Goal: Book appointment/travel/reservation

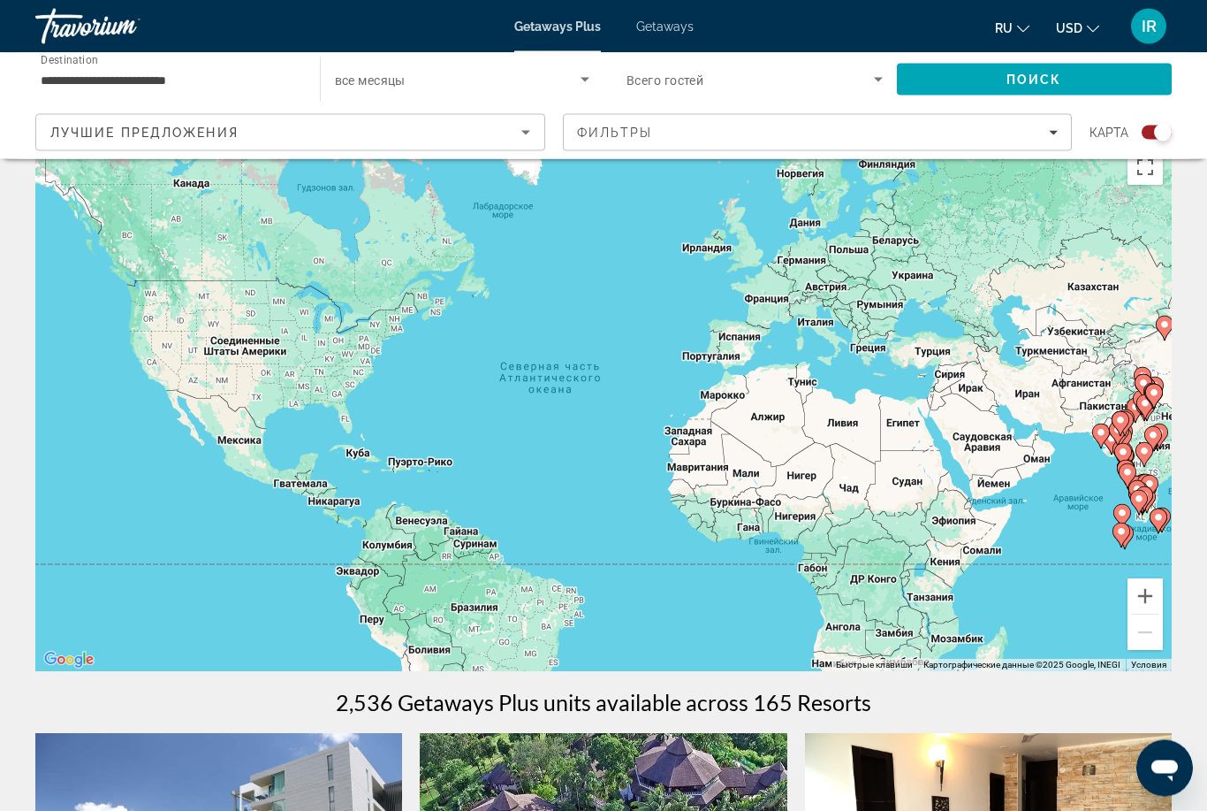
scroll to position [34, 0]
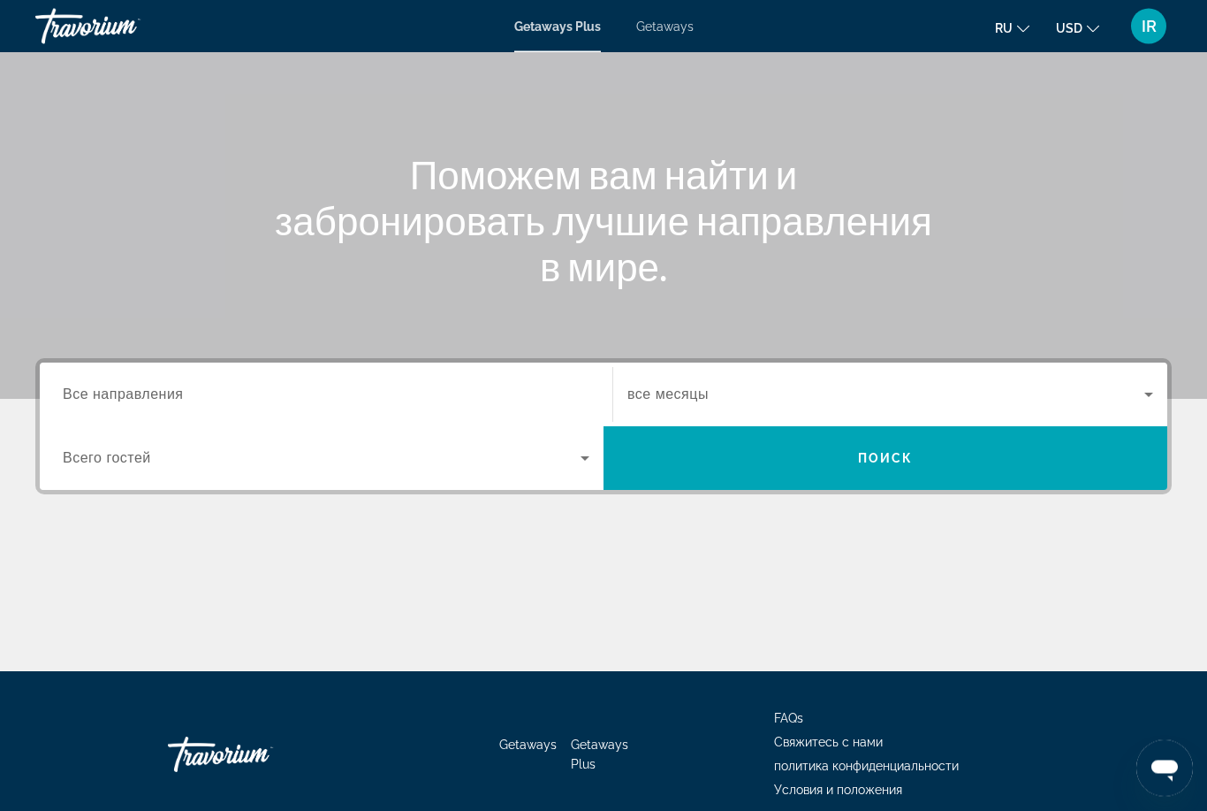
click at [354, 385] on input "Destination Все направления" at bounding box center [326, 395] width 527 height 21
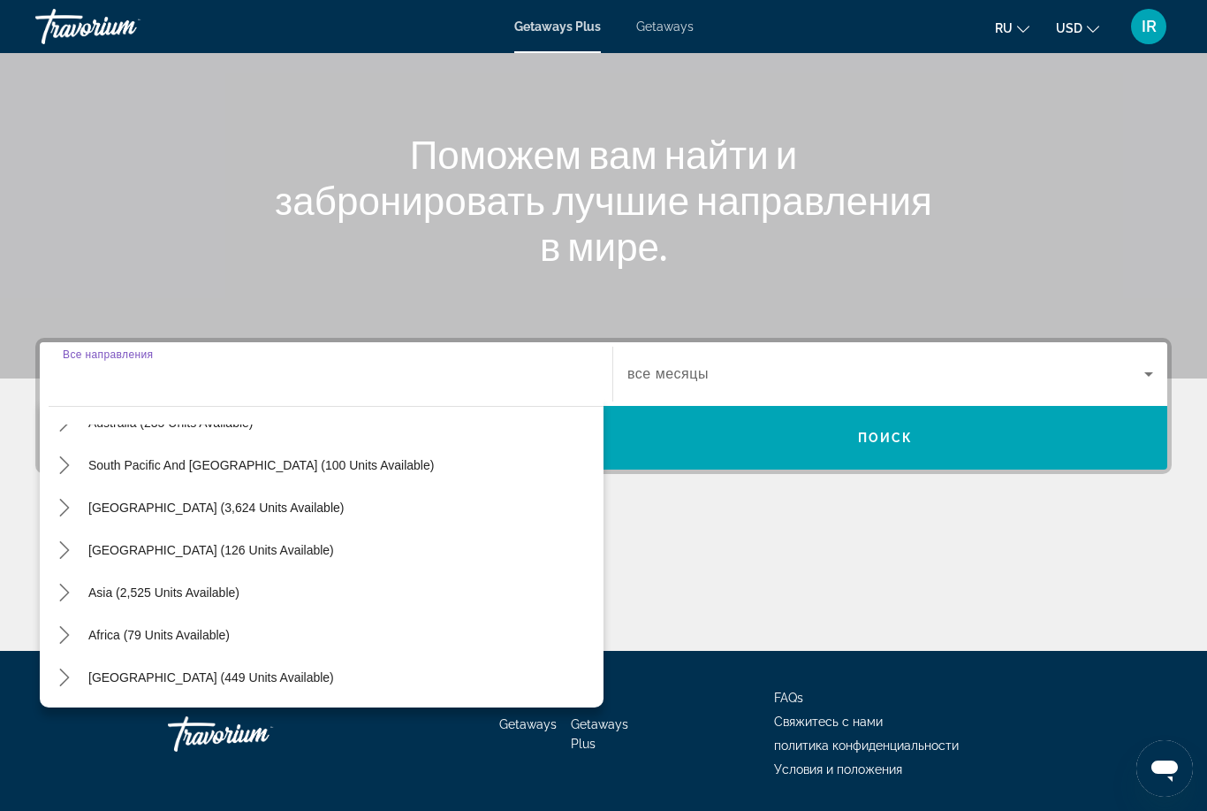
scroll to position [286, 0]
click at [237, 592] on span "Asia (2,525 units available)" at bounding box center [163, 592] width 151 height 14
type input "**********"
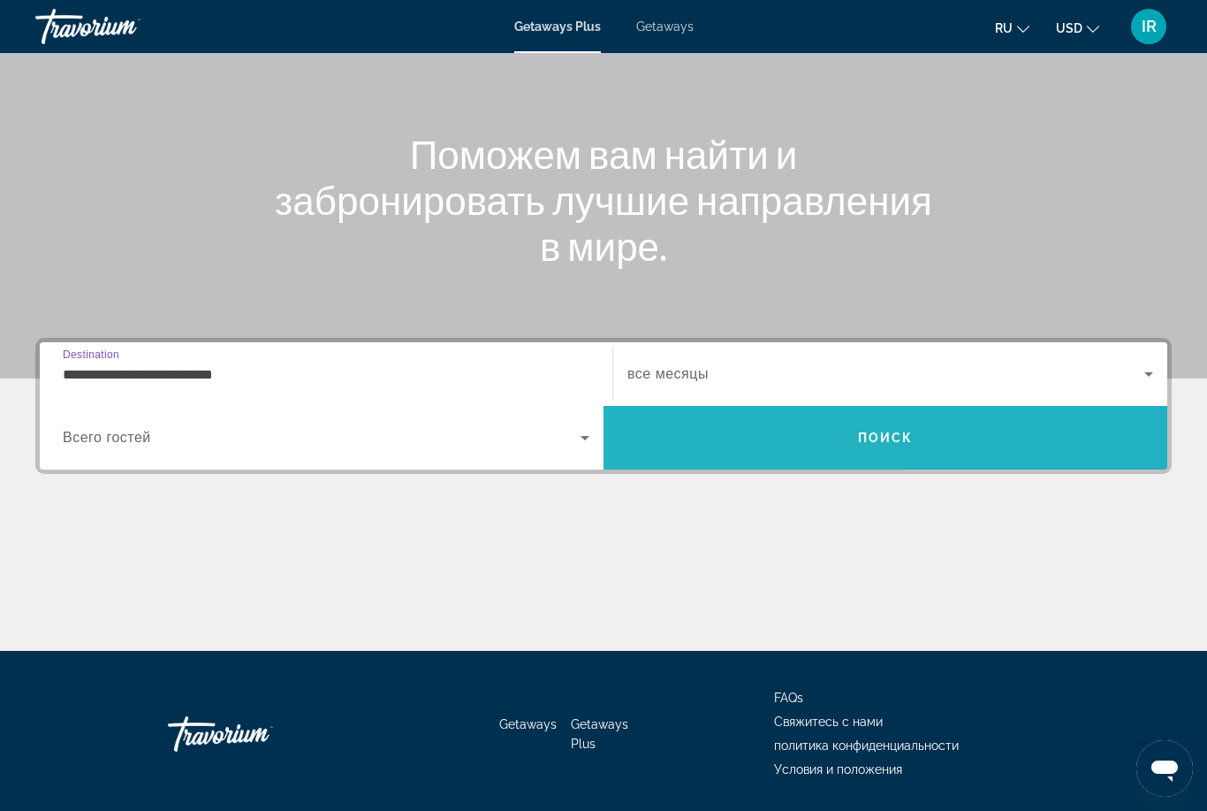
click at [699, 433] on span "Search" at bounding box center [886, 437] width 564 height 42
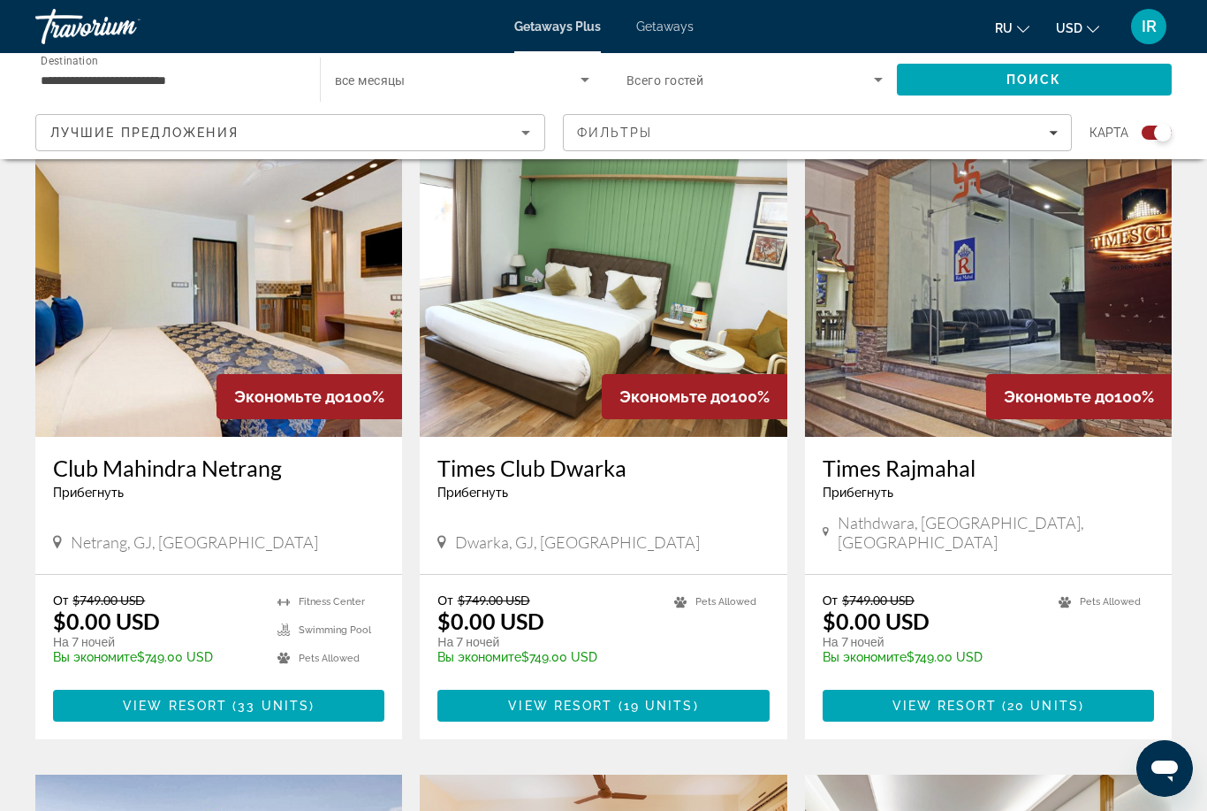
scroll to position [2621, 0]
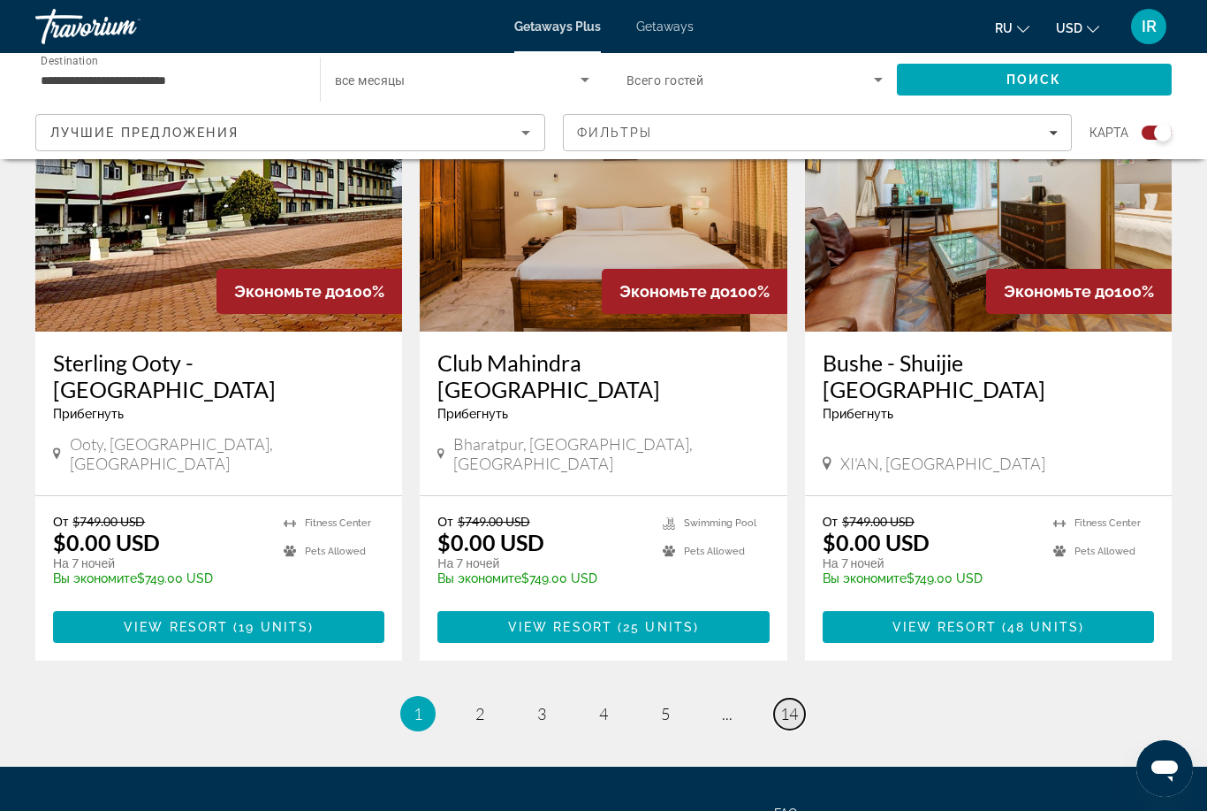
click at [786, 704] on span "14" at bounding box center [789, 713] width 18 height 19
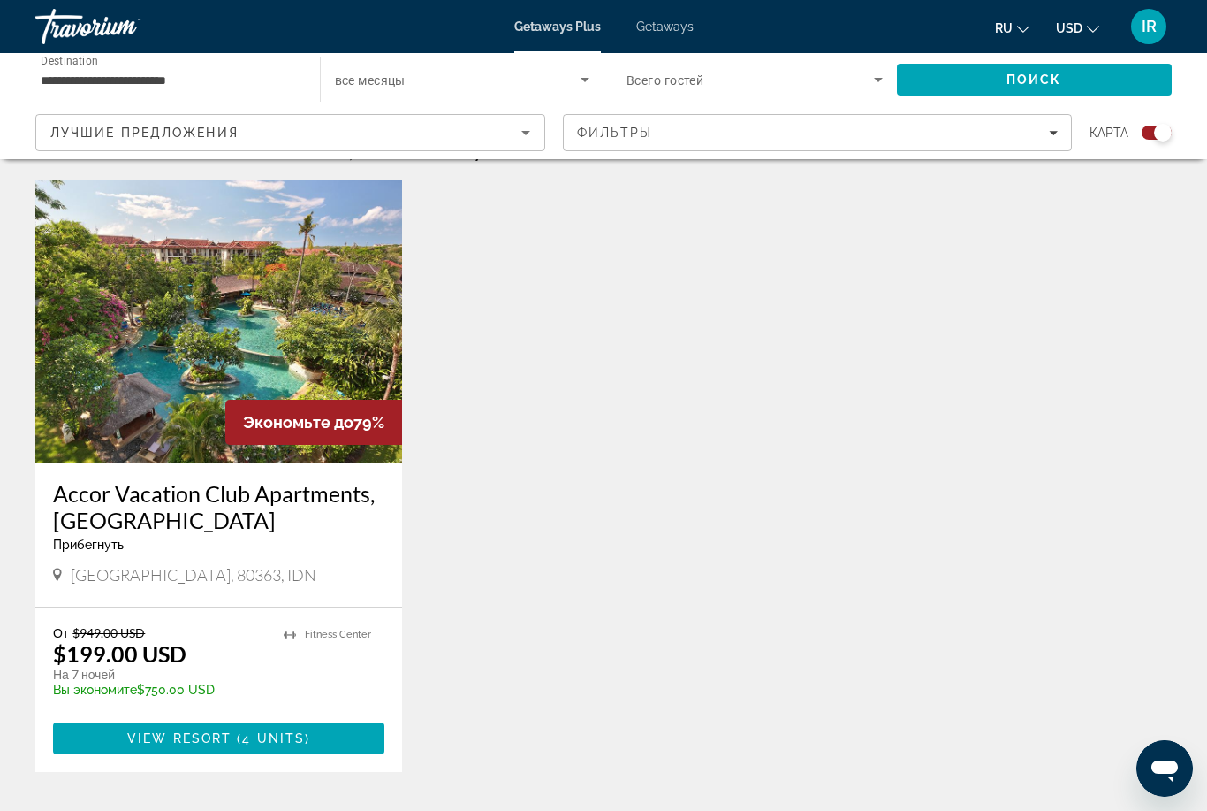
scroll to position [584, 0]
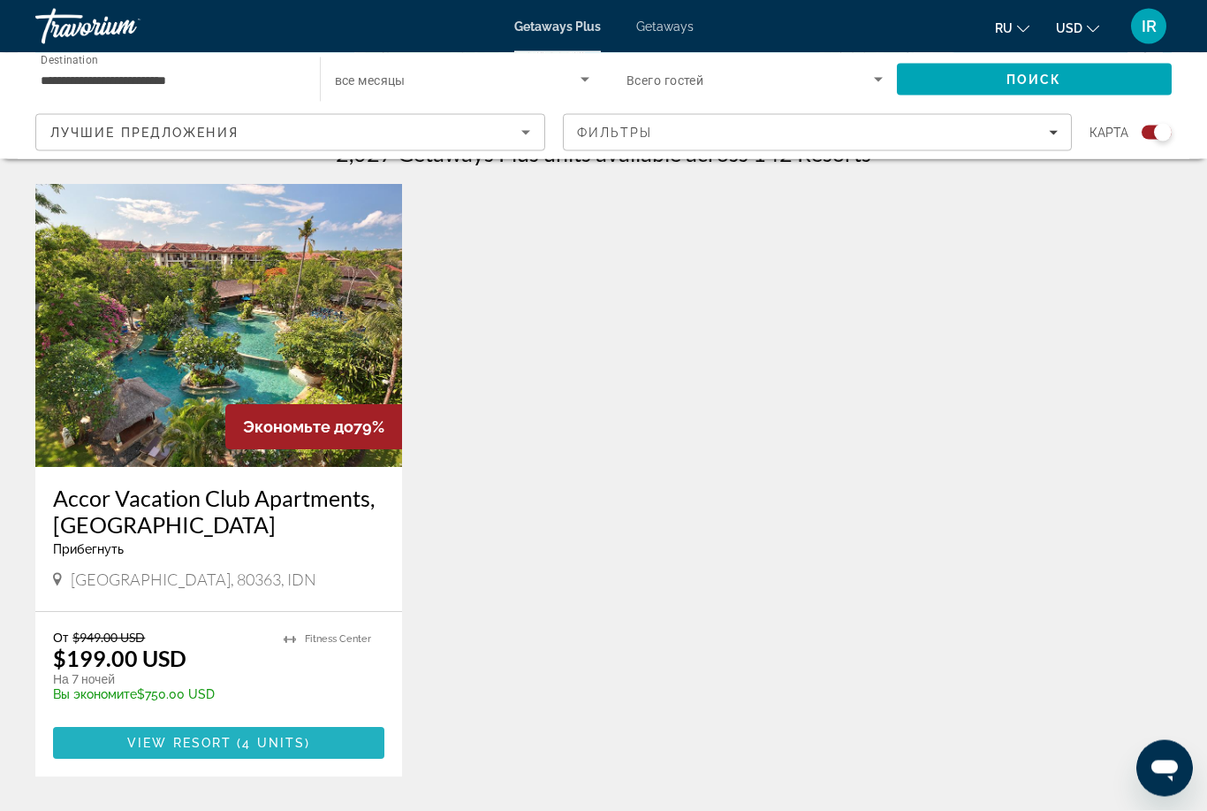
click at [228, 747] on span "View Resort" at bounding box center [179, 743] width 104 height 14
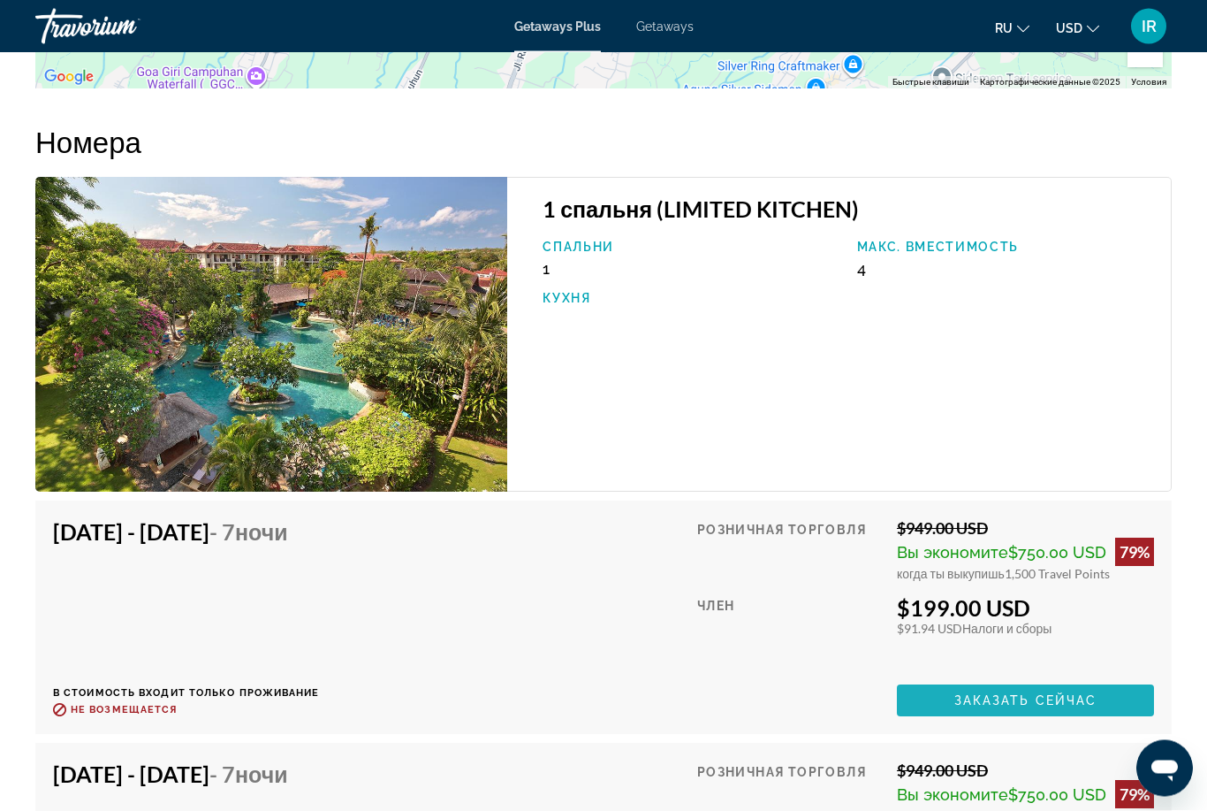
scroll to position [2539, 0]
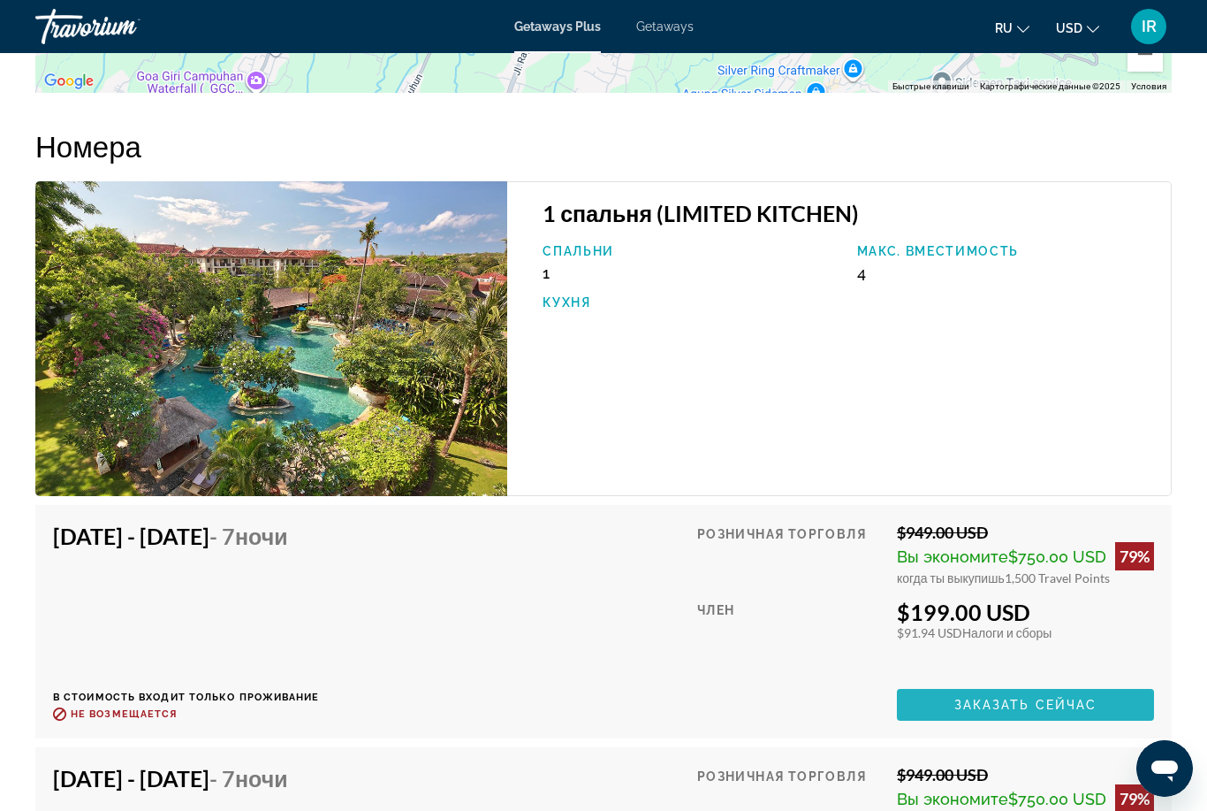
click at [1009, 709] on span "Заказать сейчас" at bounding box center [1026, 704] width 143 height 14
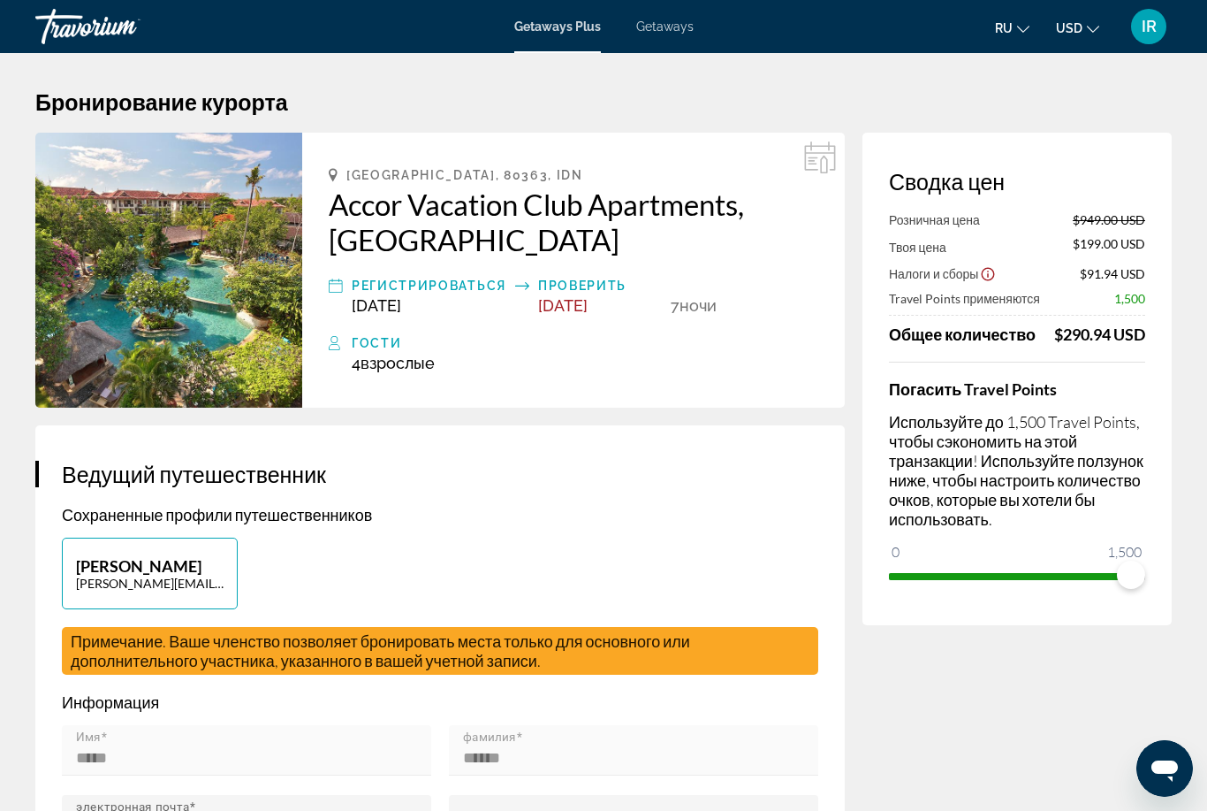
scroll to position [14, 0]
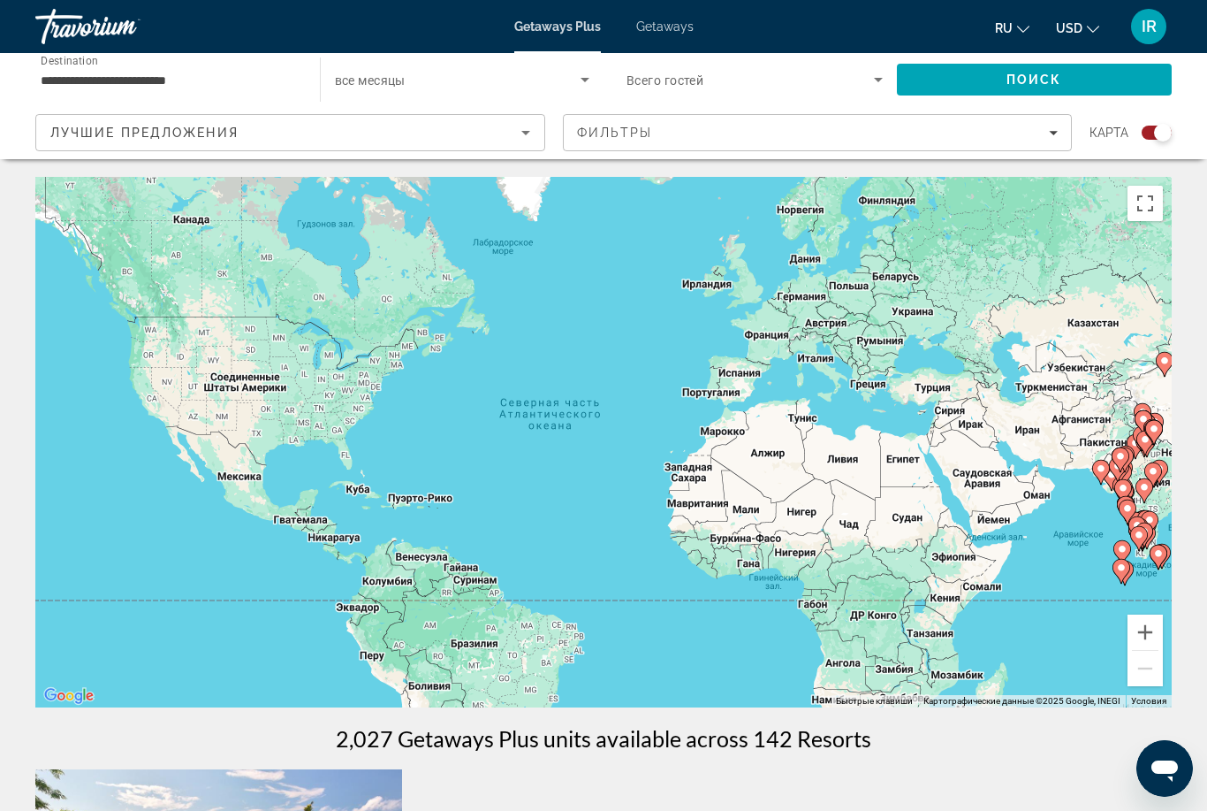
click at [1106, 528] on div "Чтобы активировать перетаскивание с помощью клавиатуры, нажмите Alt + Ввод. Пос…" at bounding box center [603, 442] width 1137 height 530
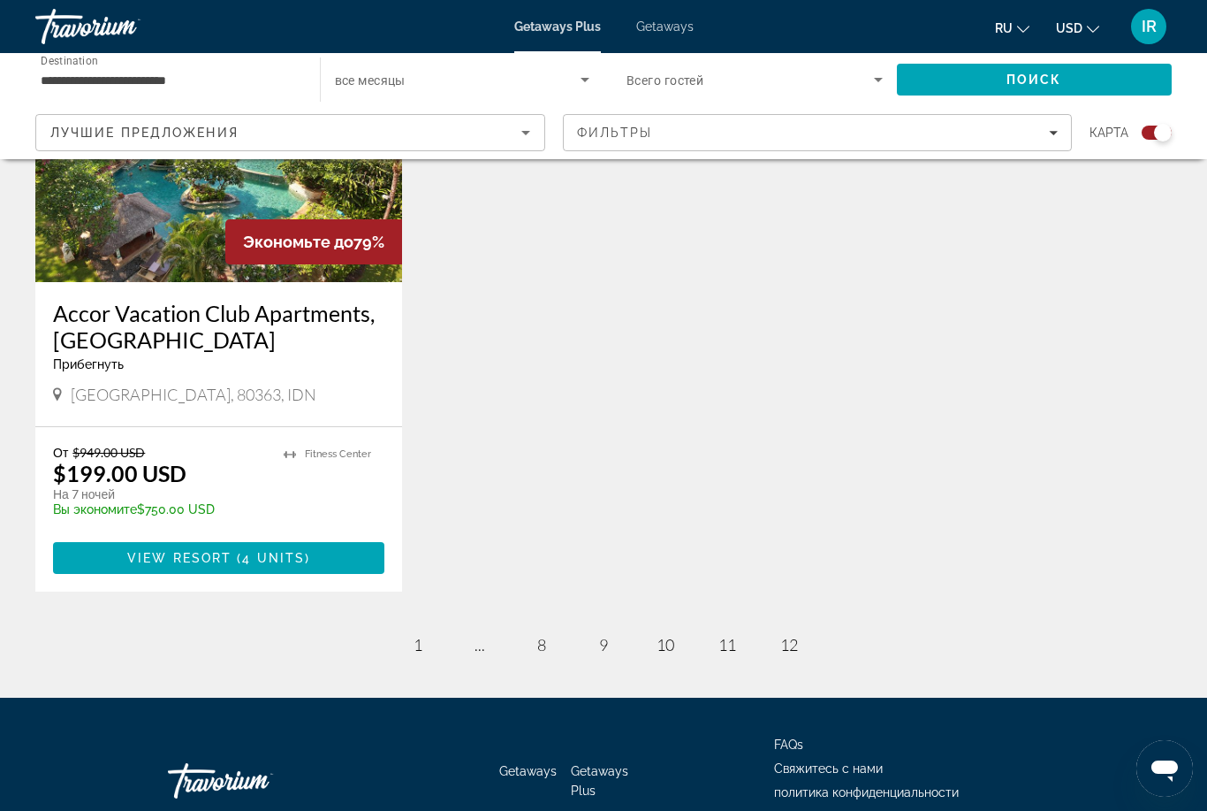
scroll to position [815, 0]
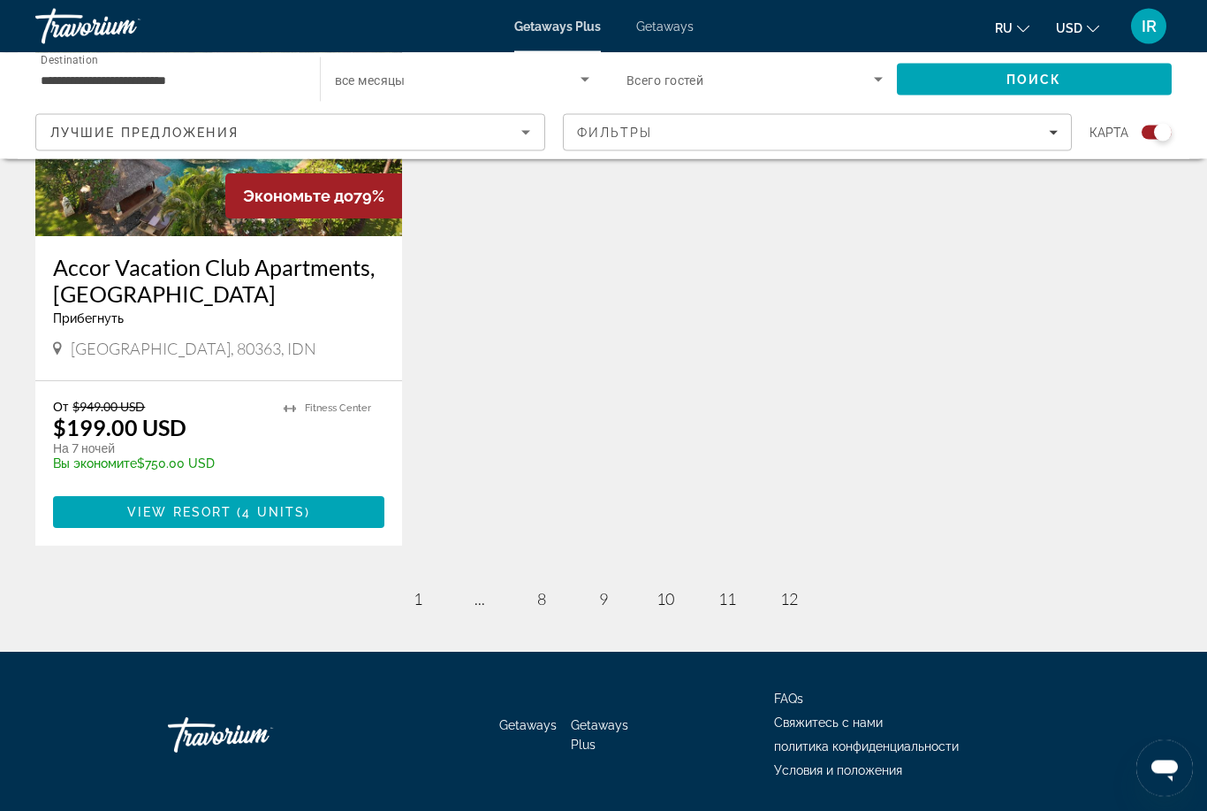
click at [659, 616] on div "**********" at bounding box center [603, 95] width 1207 height 1467
click at [677, 582] on ul "14 / 12 page 1 page ... page 8 page 9 page 10 page 11 page 12" at bounding box center [603, 599] width 1137 height 35
click at [668, 605] on span "10" at bounding box center [666, 599] width 18 height 19
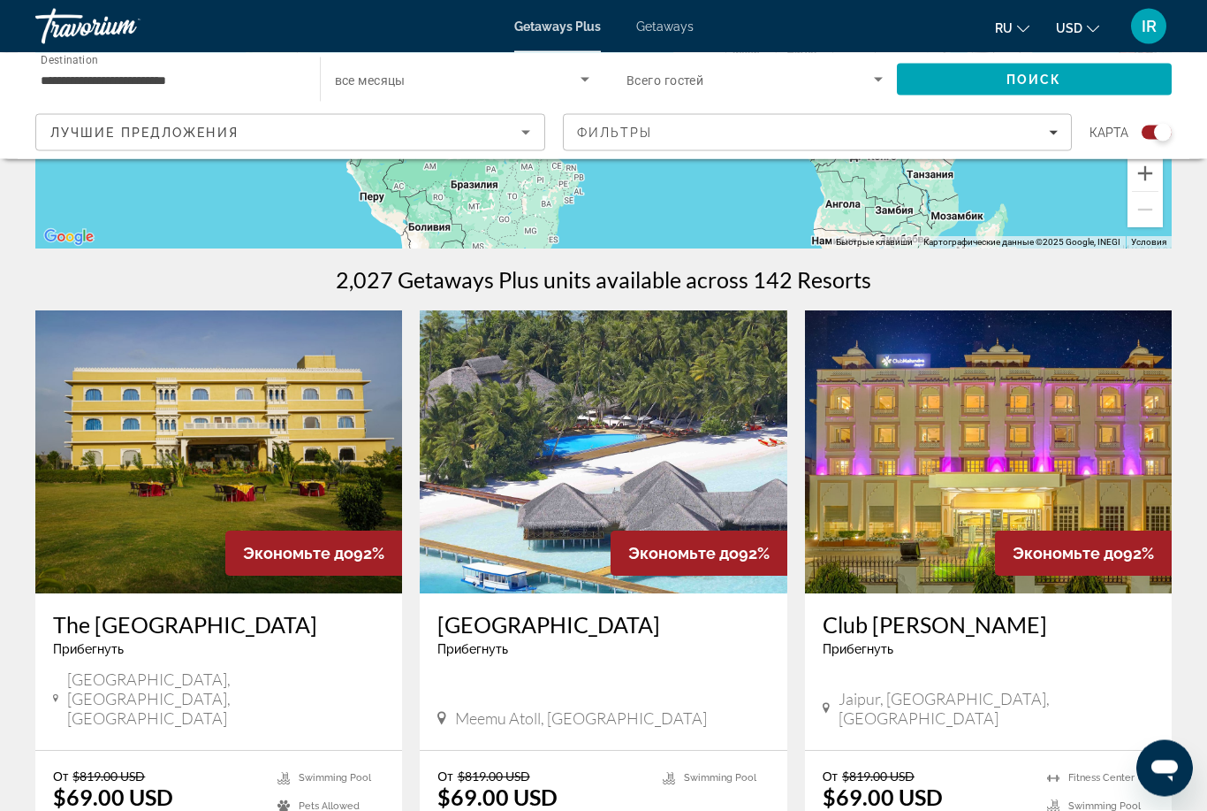
click at [696, 424] on img "Main content" at bounding box center [603, 452] width 367 height 283
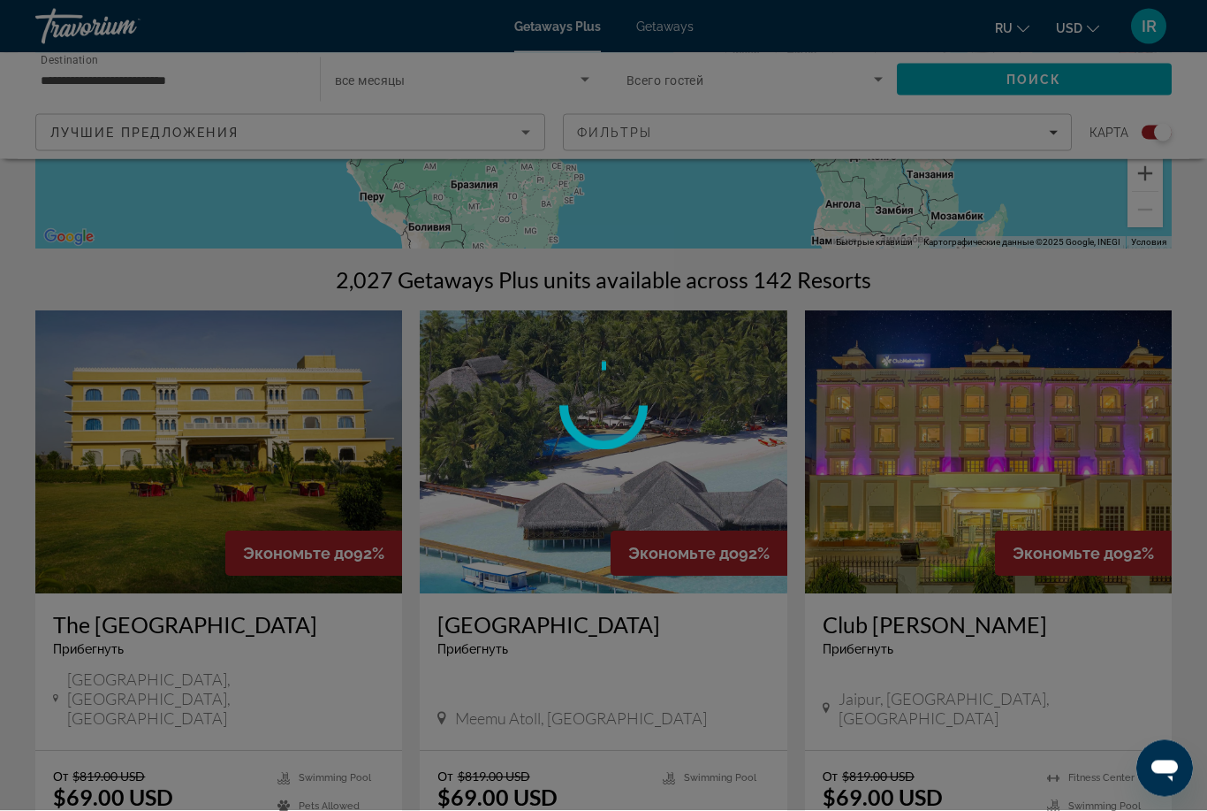
scroll to position [459, 0]
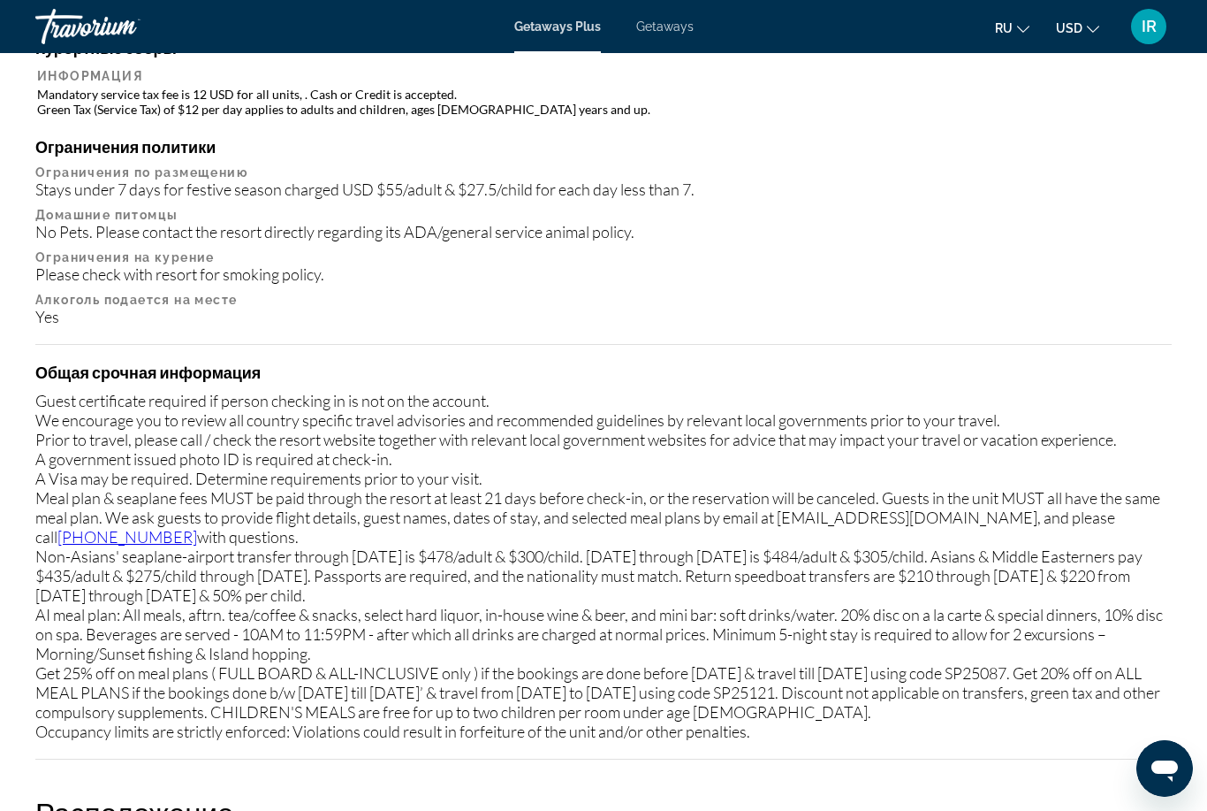
scroll to position [57, 0]
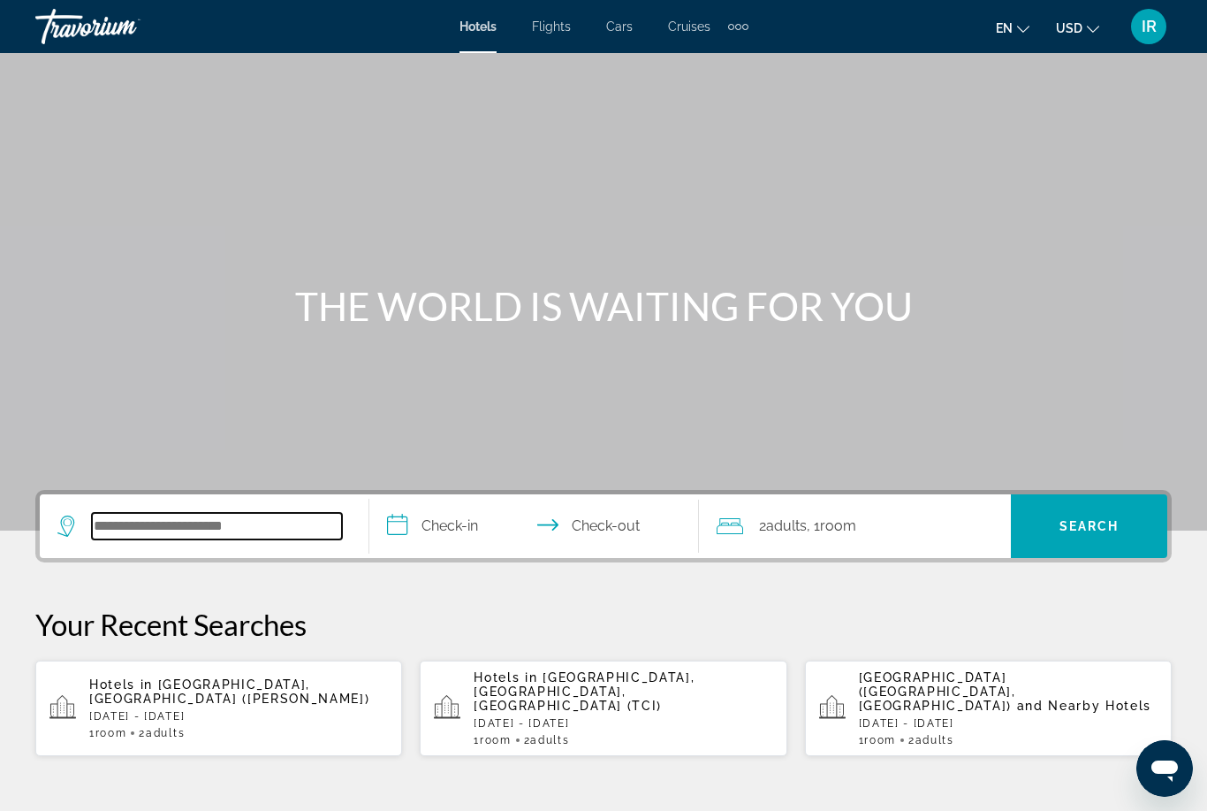
click at [252, 531] on input "Search hotel destination" at bounding box center [217, 526] width 250 height 27
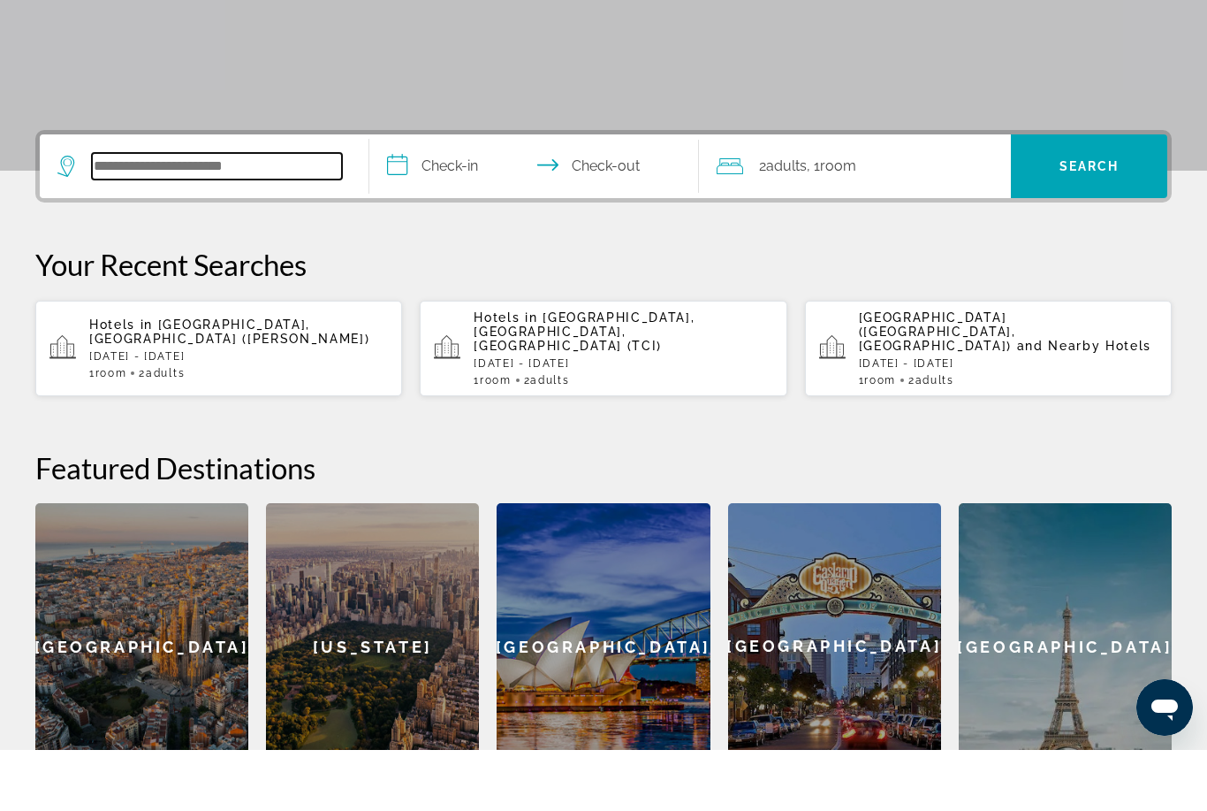
scroll to position [371, 0]
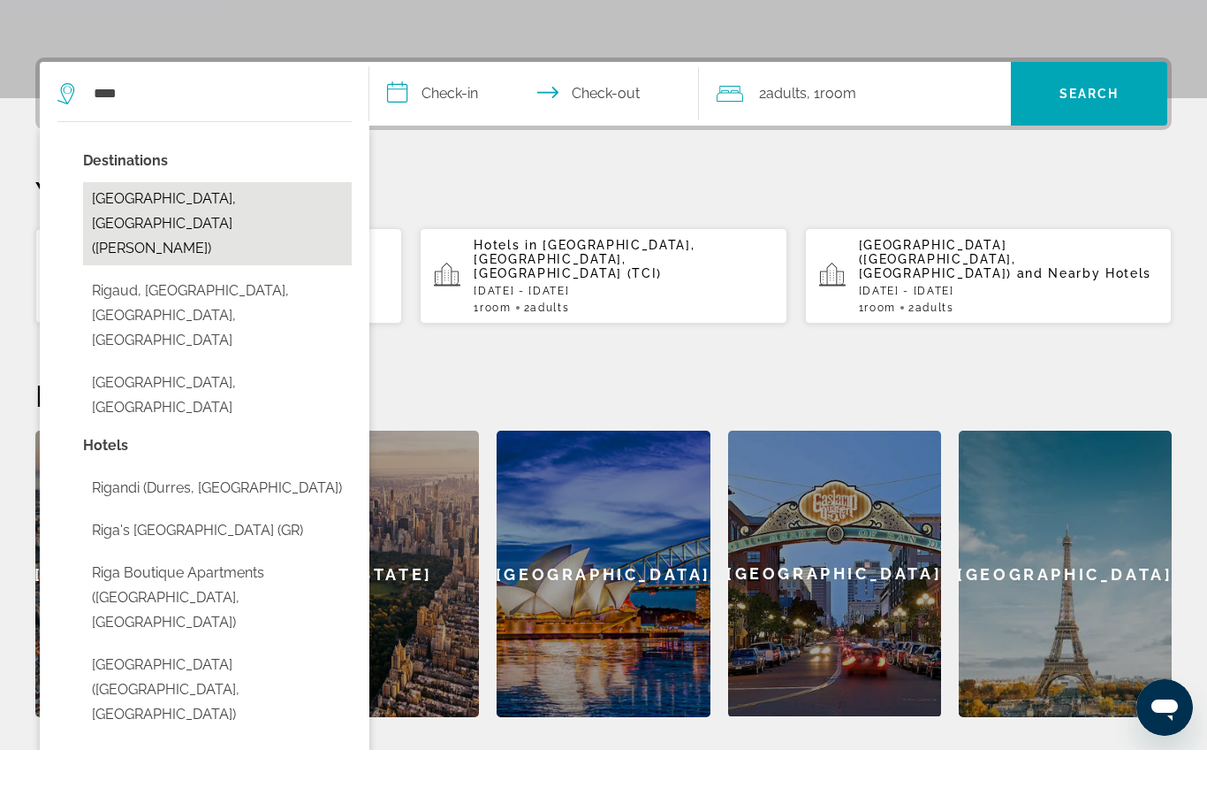
click at [222, 243] on button "Riga, Latvia (RIX)" at bounding box center [217, 284] width 269 height 83
type input "**********"
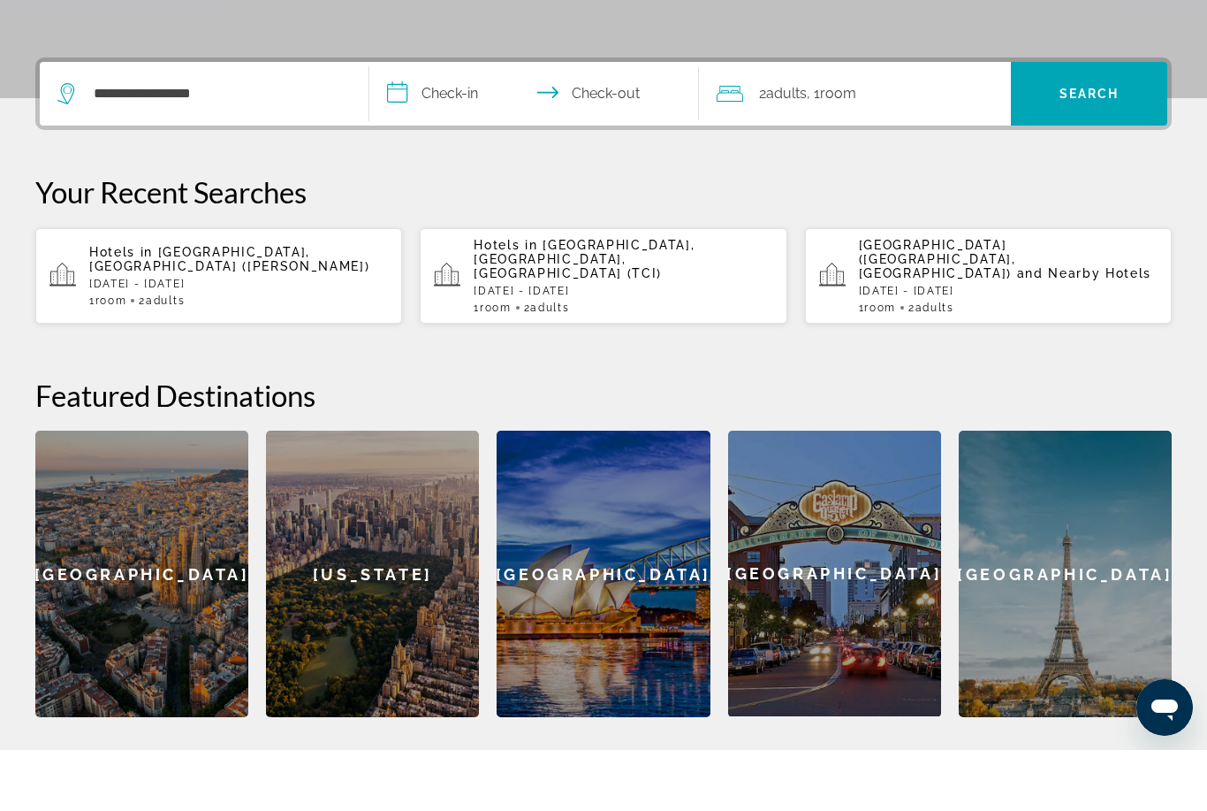
click at [495, 123] on input "**********" at bounding box center [537, 157] width 337 height 69
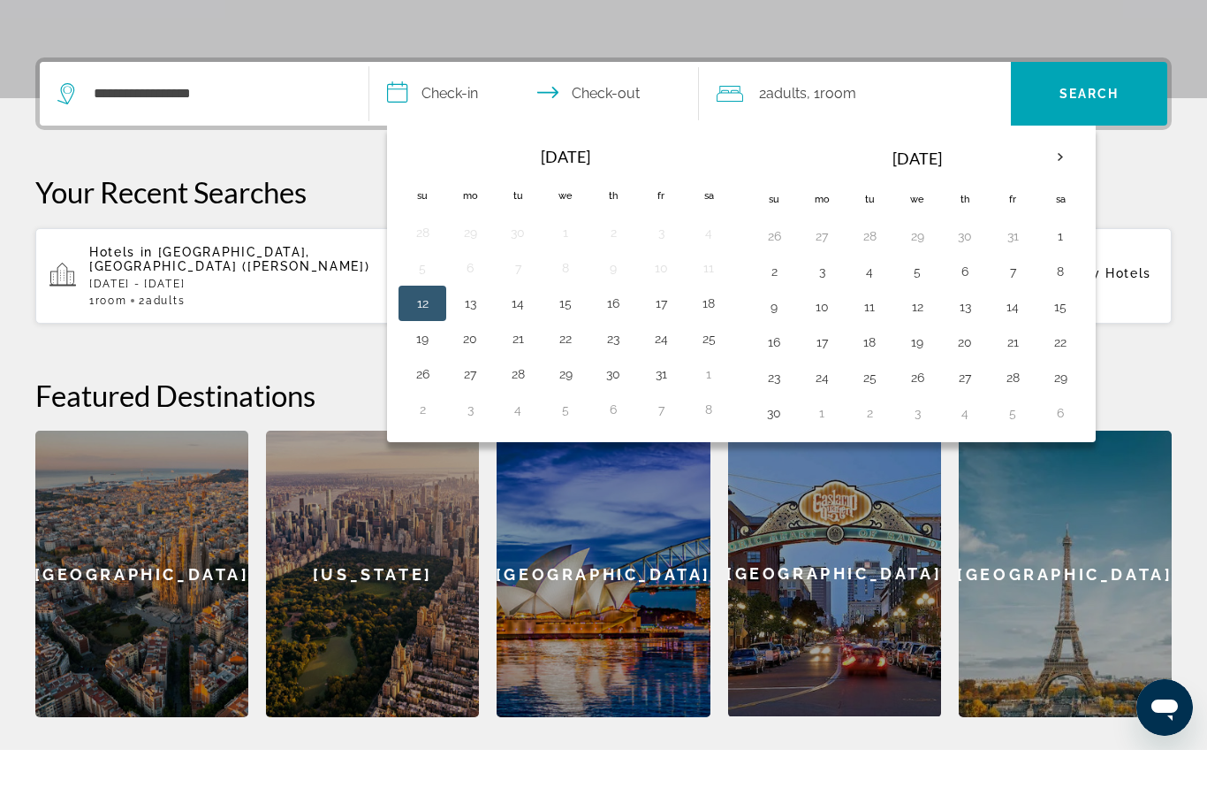
scroll to position [432, 0]
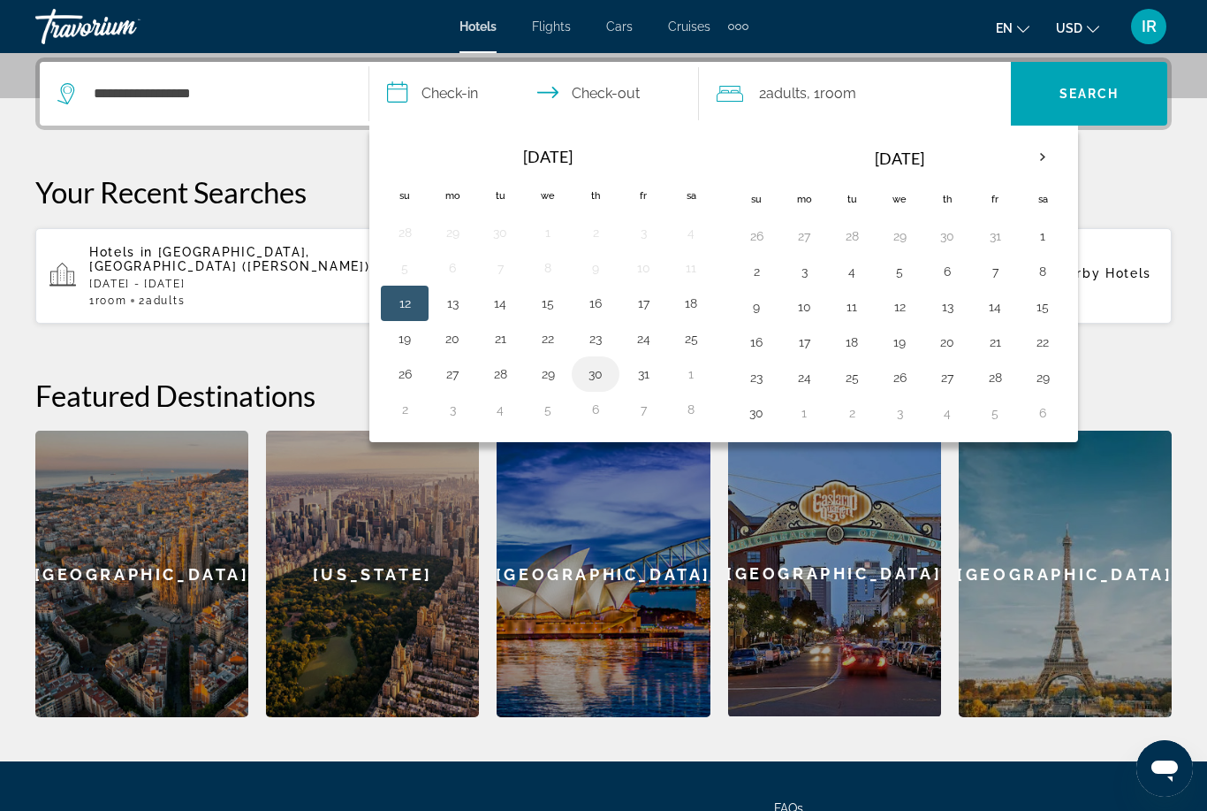
click at [608, 372] on button "30" at bounding box center [596, 374] width 28 height 25
click at [694, 375] on button "1" at bounding box center [691, 374] width 28 height 25
type input "**********"
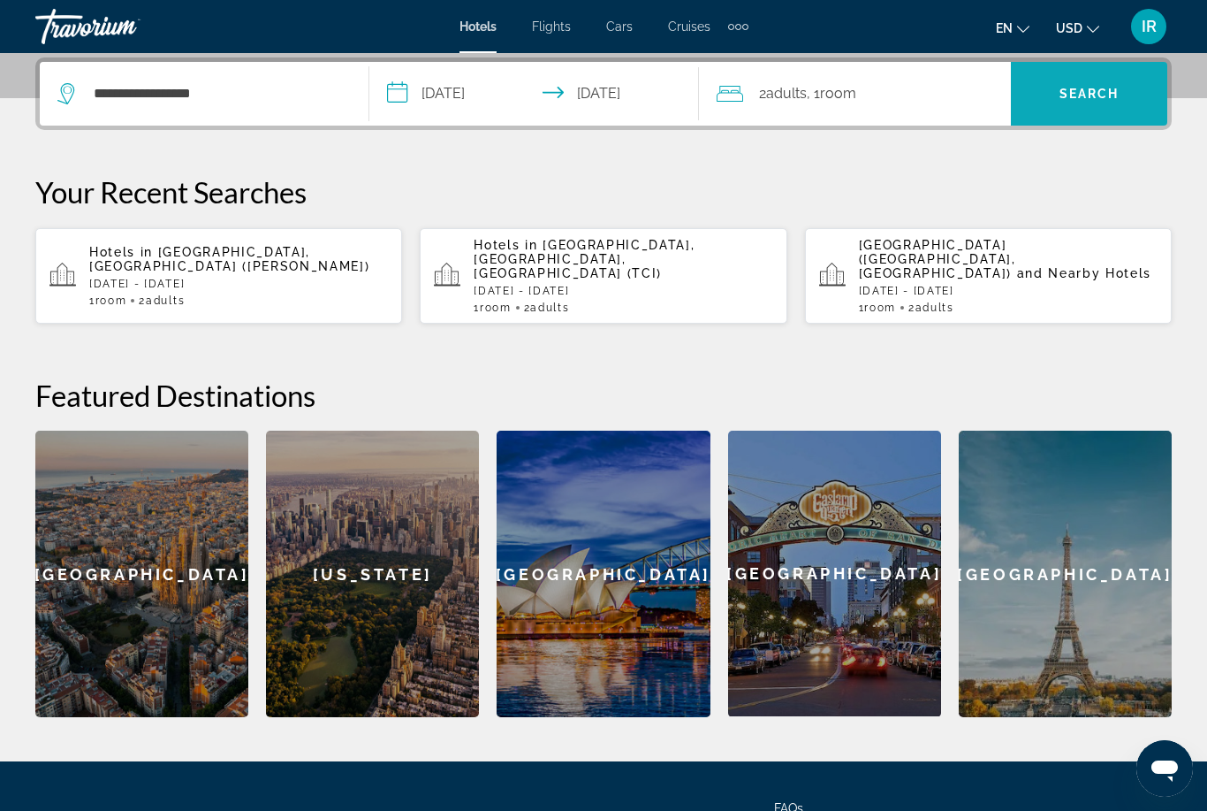
click at [1090, 88] on span "Search" at bounding box center [1090, 94] width 60 height 14
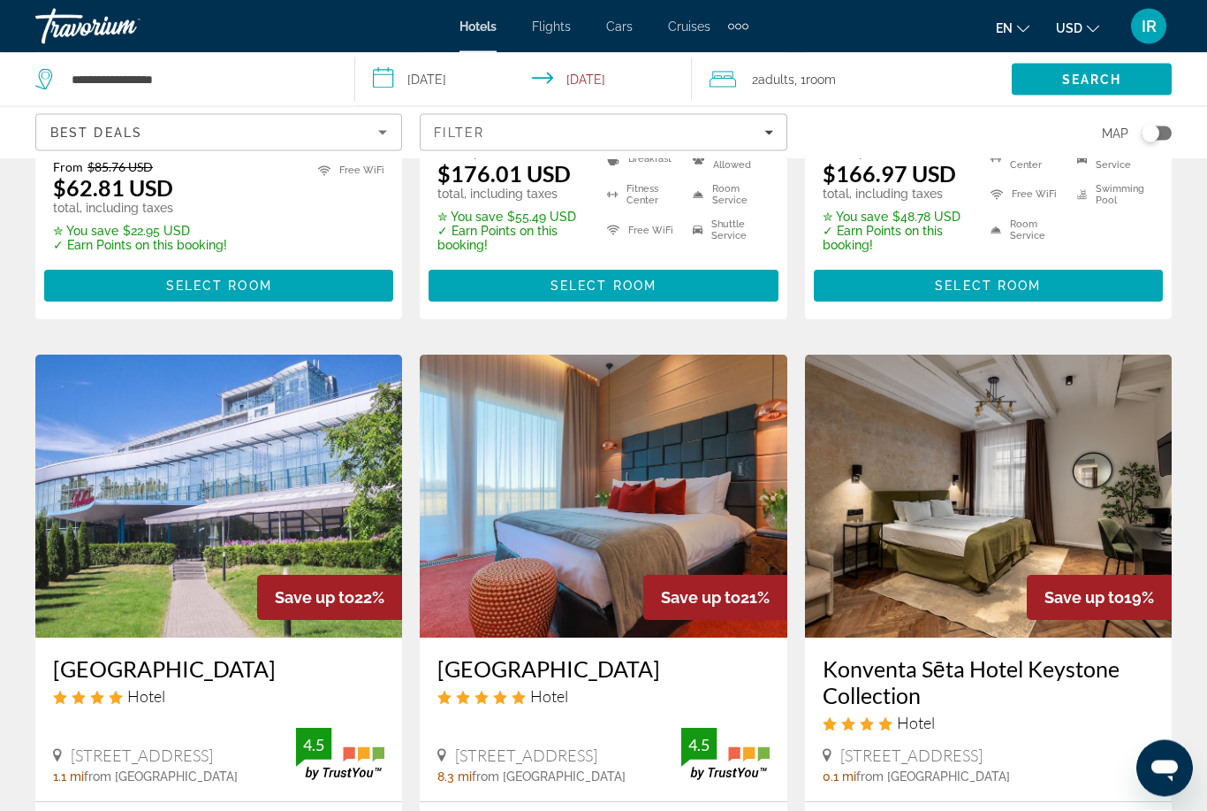
scroll to position [1196, 0]
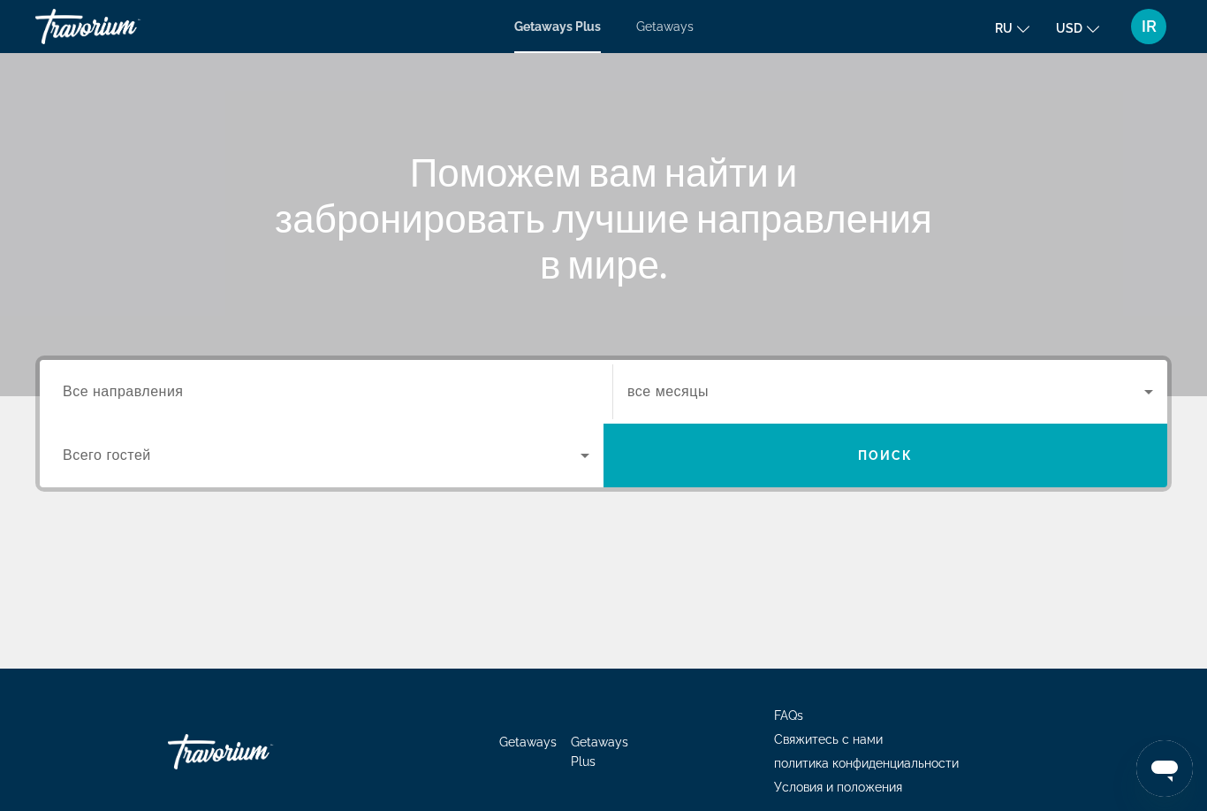
scroll to position [133, 0]
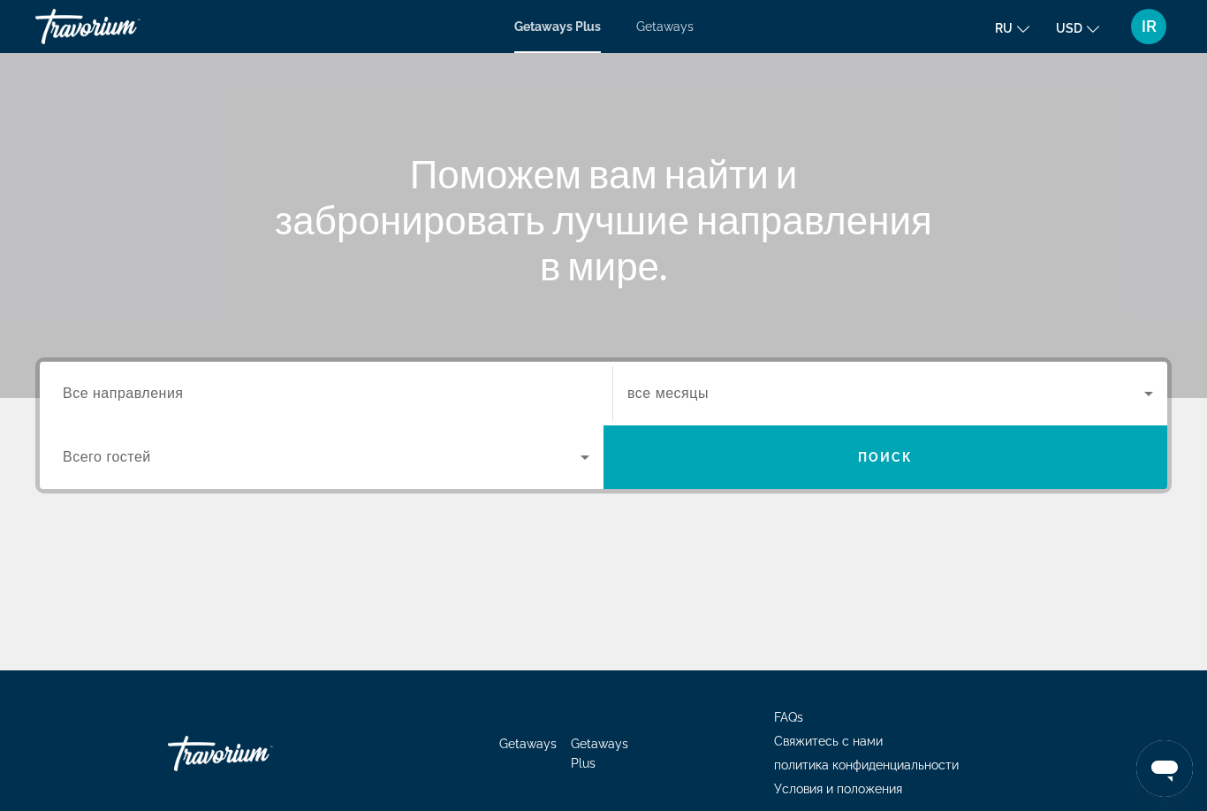
click at [148, 399] on span "Все направления" at bounding box center [123, 392] width 121 height 15
click at [148, 399] on input "Destination Все направления" at bounding box center [326, 394] width 527 height 21
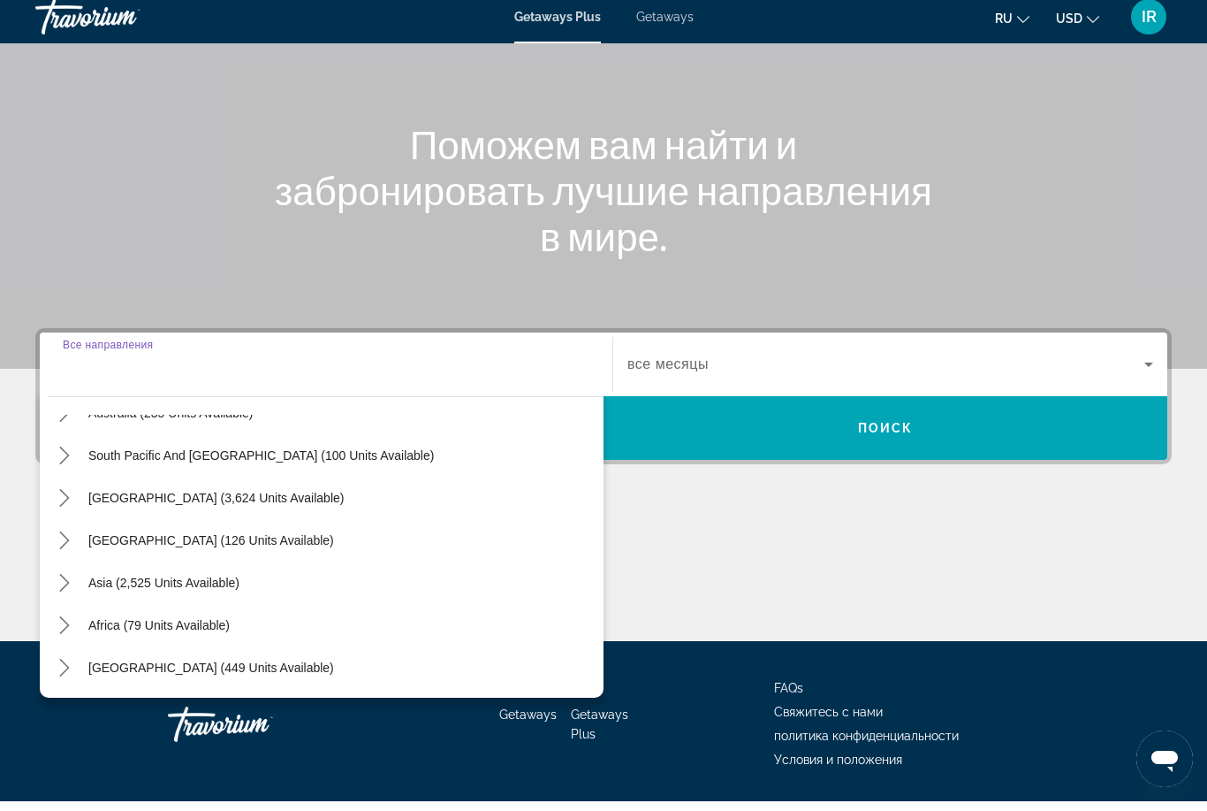
scroll to position [286, 0]
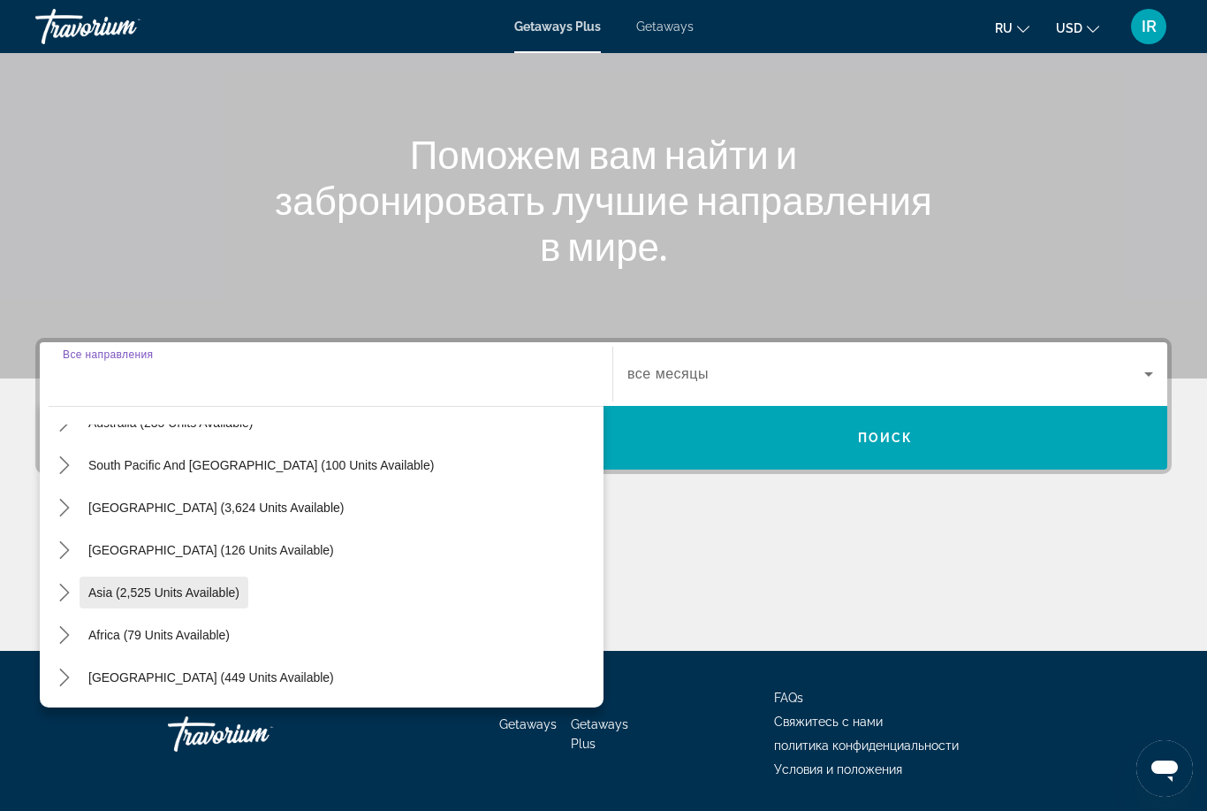
click at [193, 604] on span "Select destination: Asia (2,525 units available)" at bounding box center [164, 592] width 169 height 42
type input "**********"
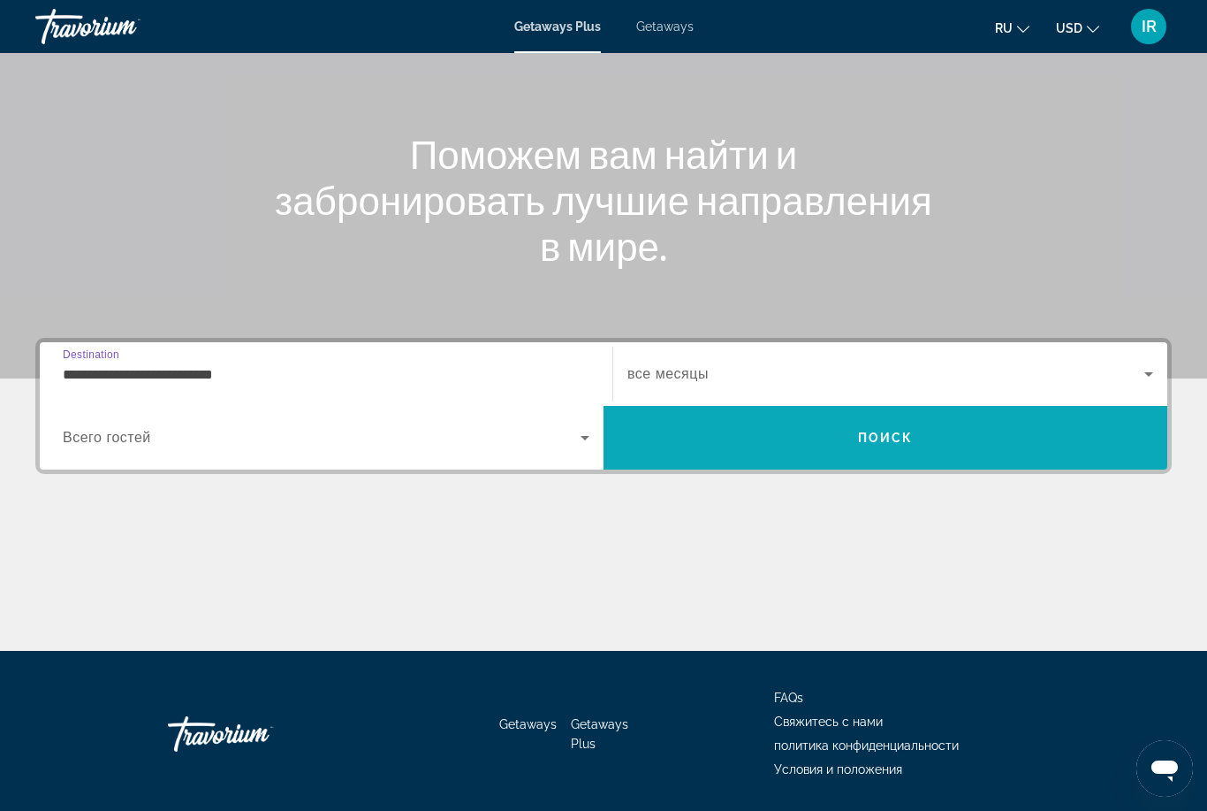
click at [780, 430] on span "Search" at bounding box center [886, 437] width 564 height 42
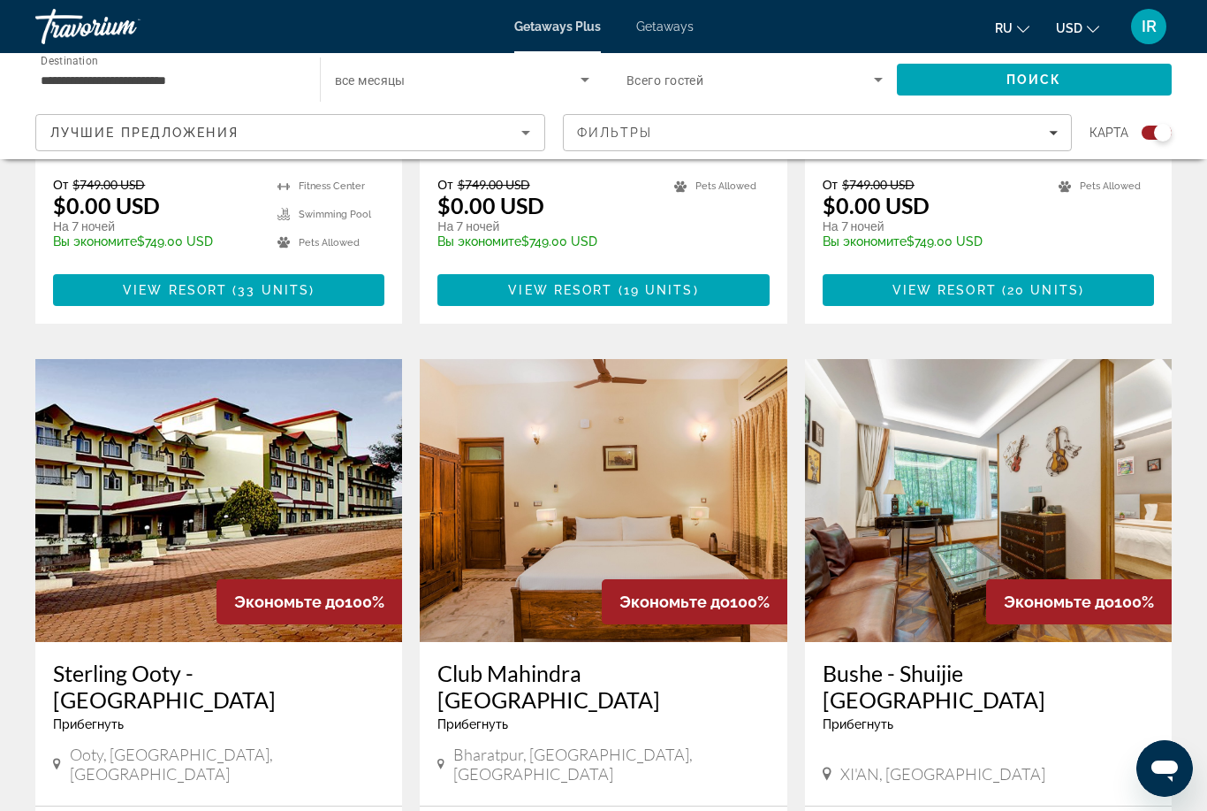
scroll to position [2621, 0]
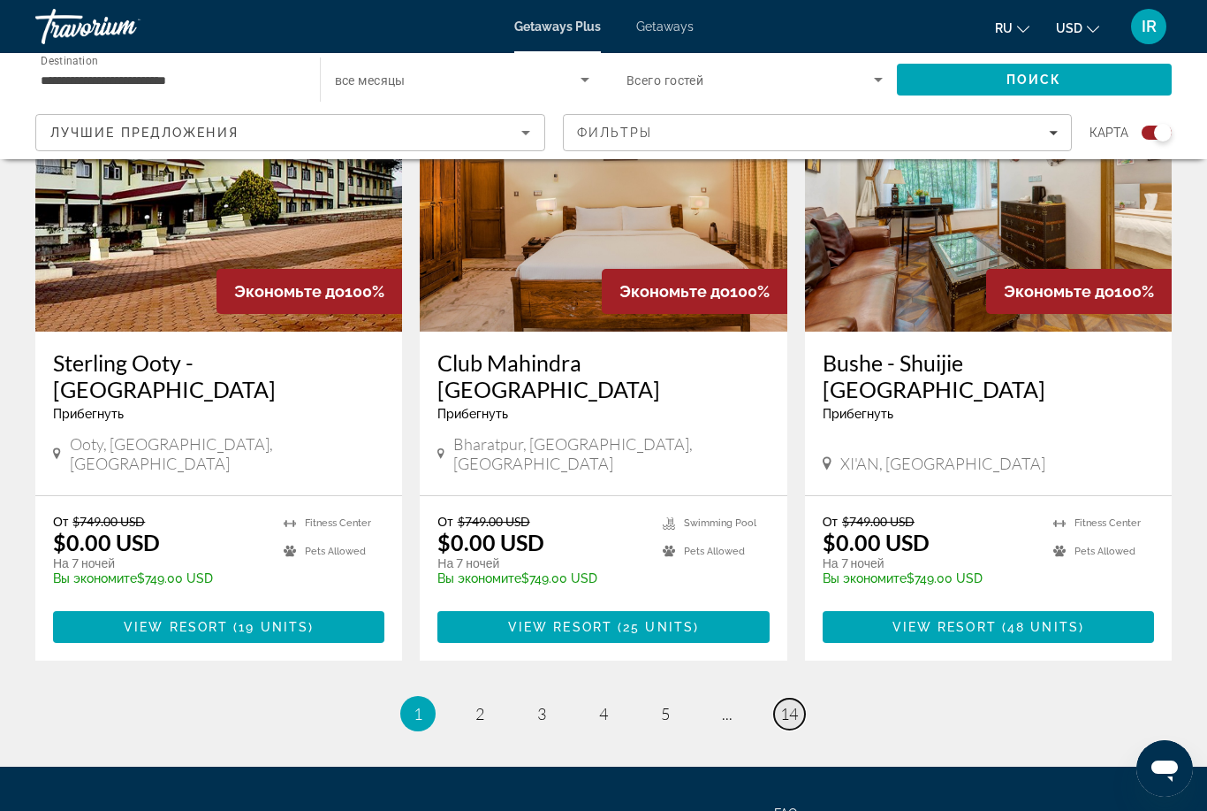
click at [788, 704] on span "14" at bounding box center [789, 713] width 18 height 19
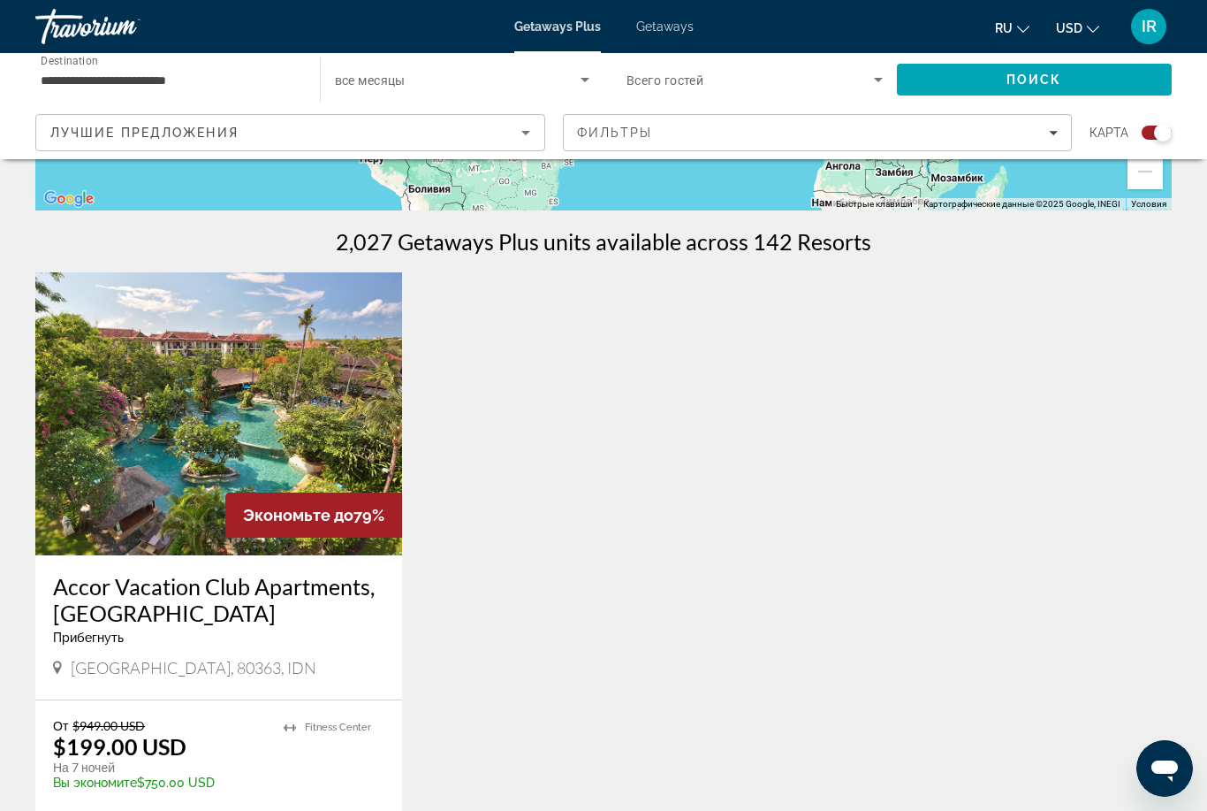
scroll to position [491, 0]
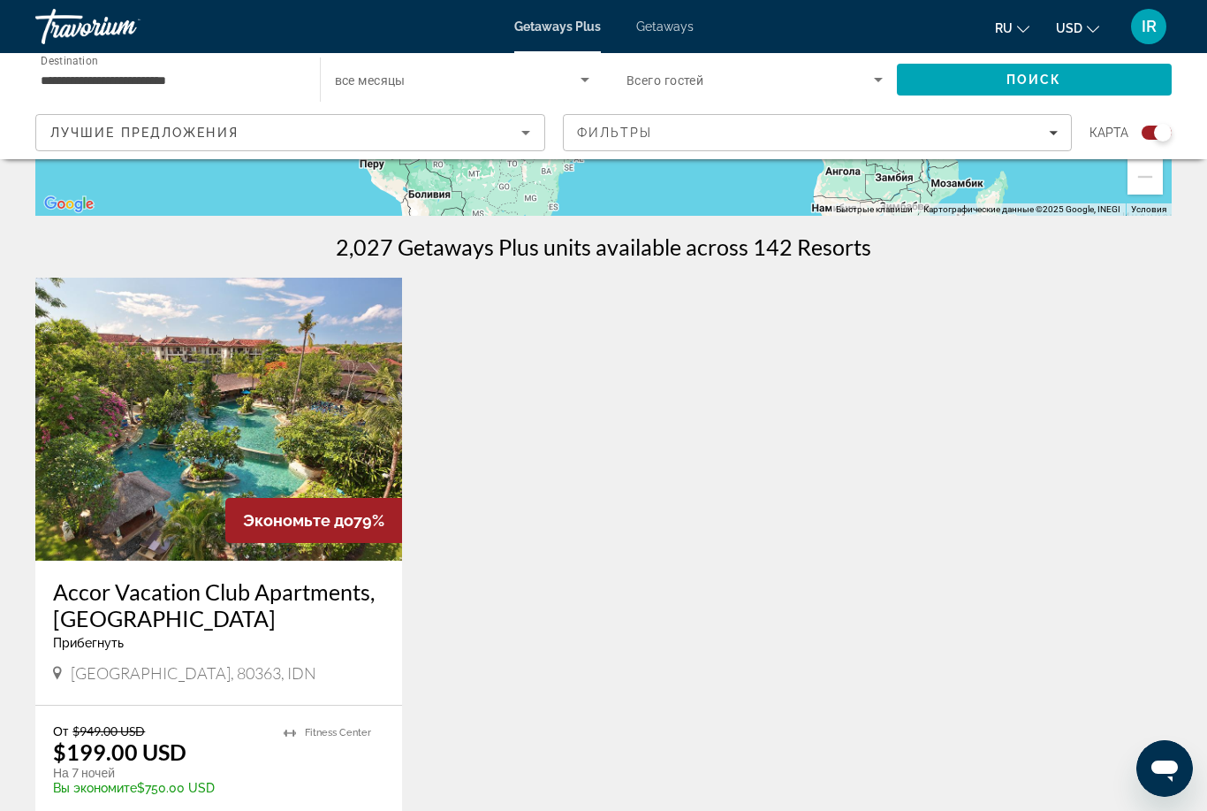
click at [128, 484] on img "Main content" at bounding box center [218, 419] width 367 height 283
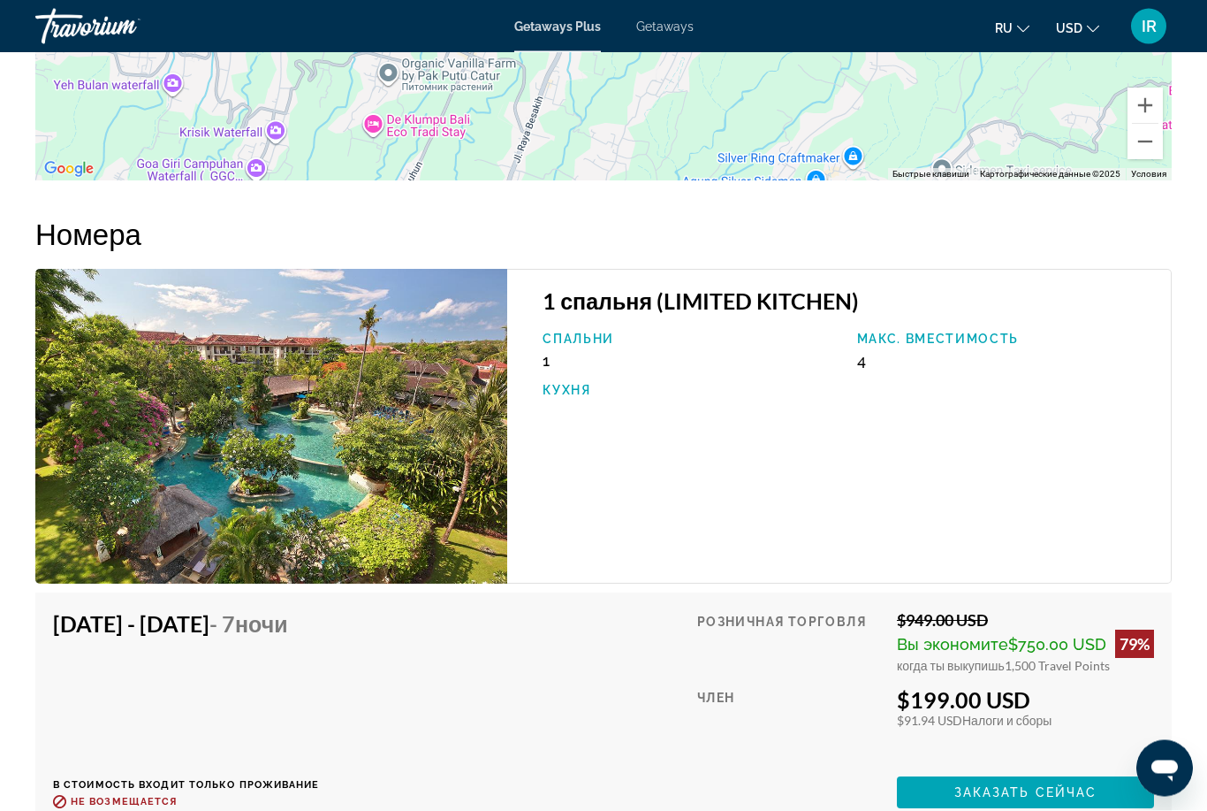
scroll to position [2455, 0]
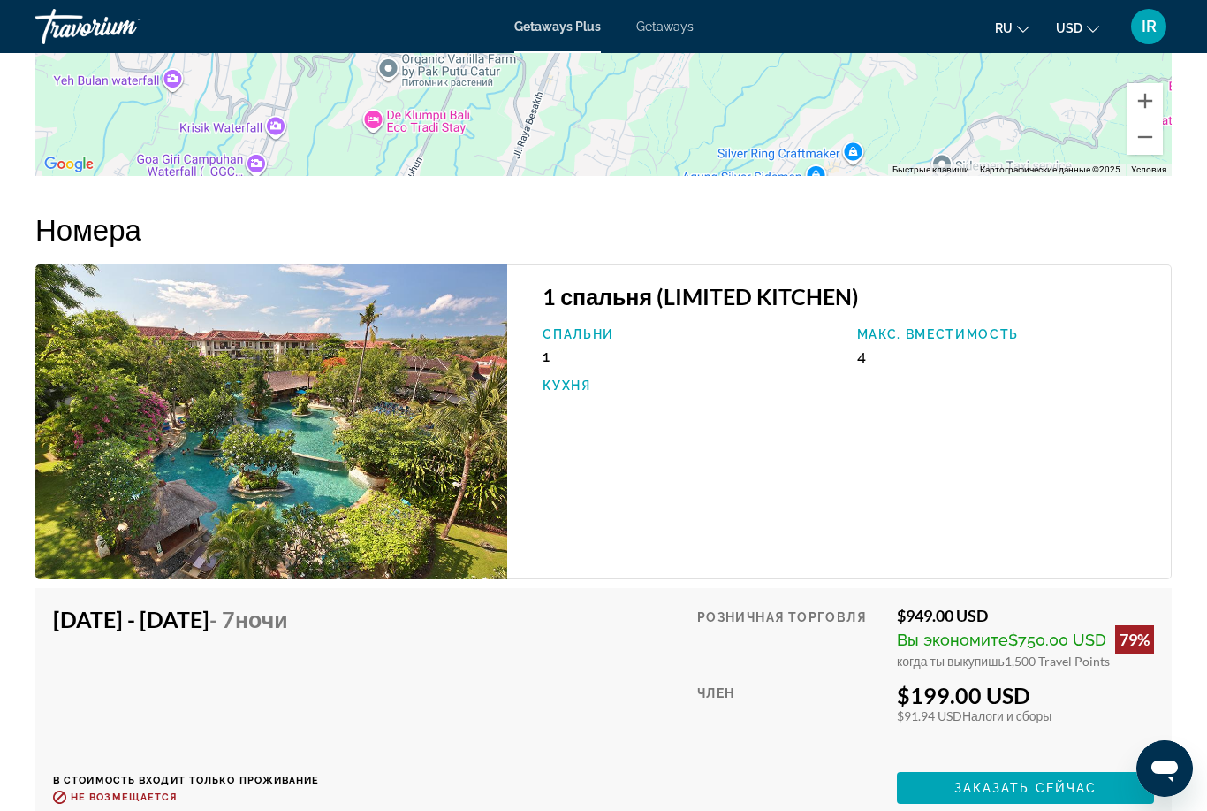
click at [1013, 687] on div "$199.00 USD" at bounding box center [1025, 694] width 257 height 27
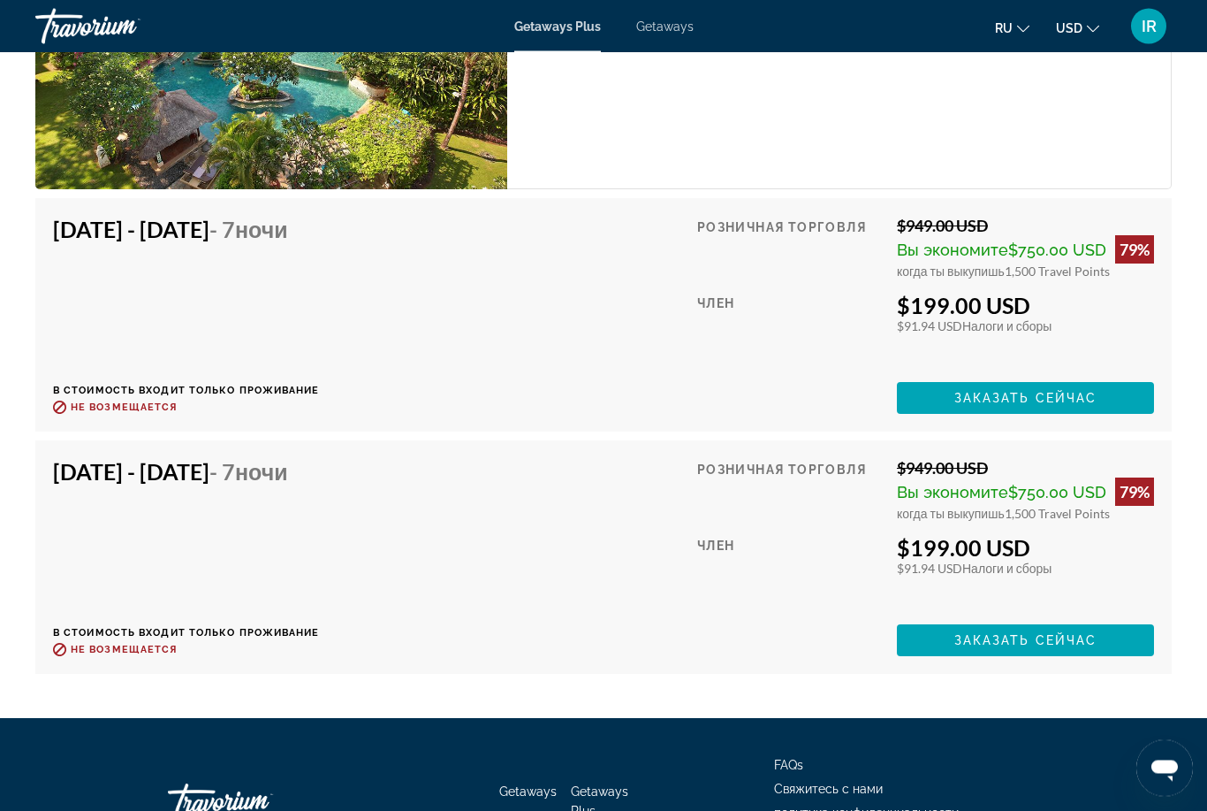
scroll to position [2845, 0]
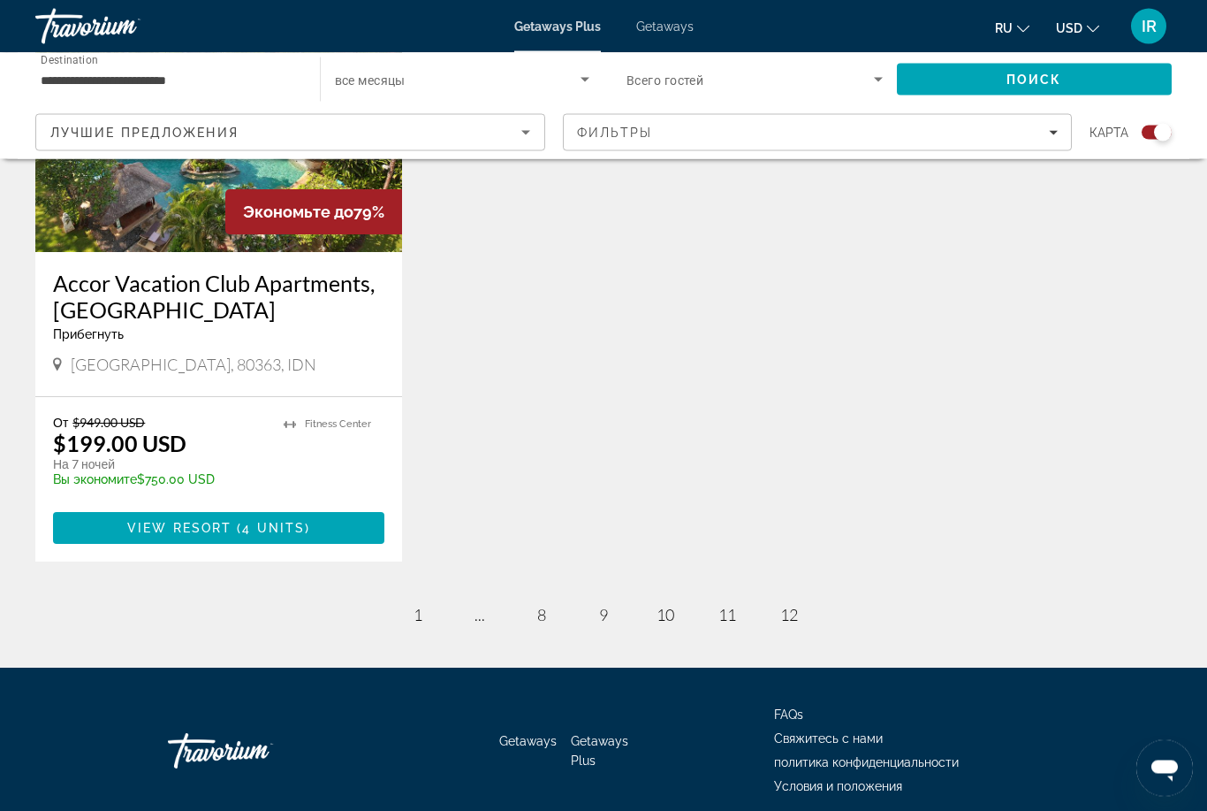
scroll to position [800, 0]
click at [609, 614] on link "page 9" at bounding box center [604, 614] width 31 height 31
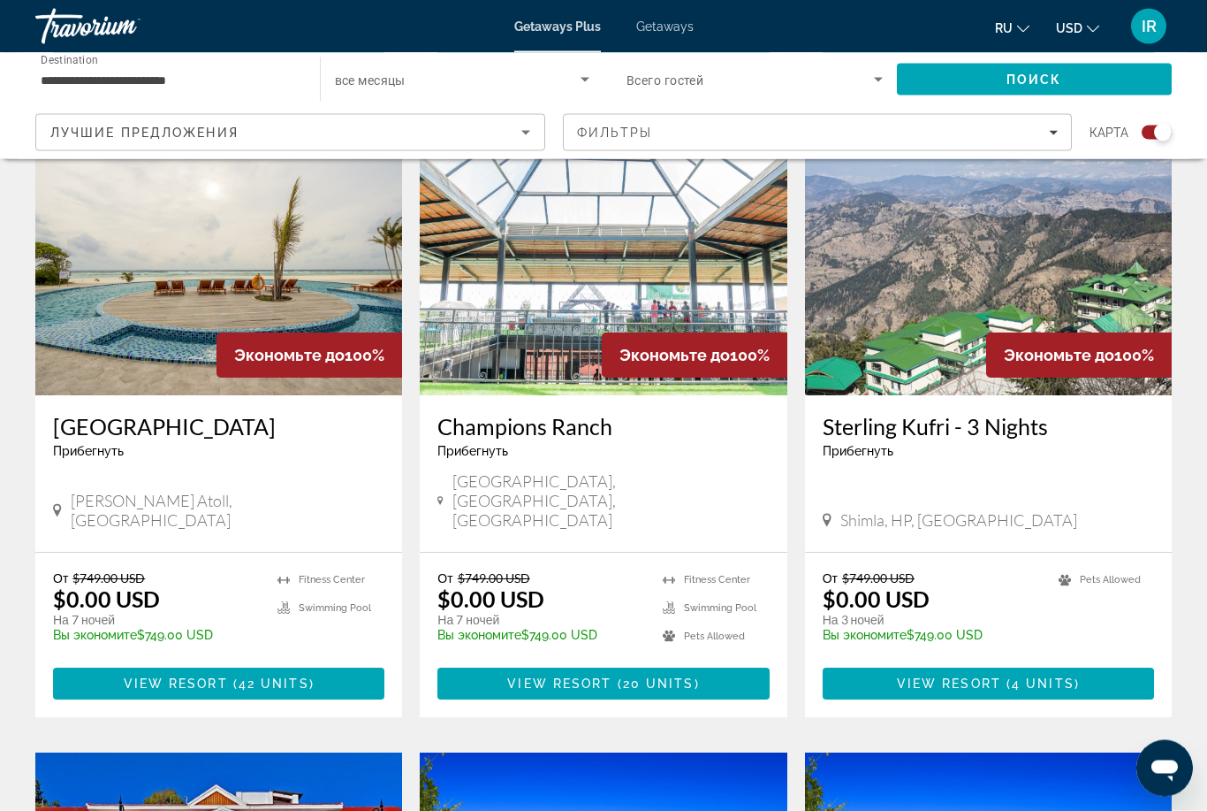
scroll to position [1297, 0]
click at [9, 566] on div "Для навигации по карте с помощью жестов дважды нажмите на карту и, удерживая па…" at bounding box center [603, 500] width 1207 height 3240
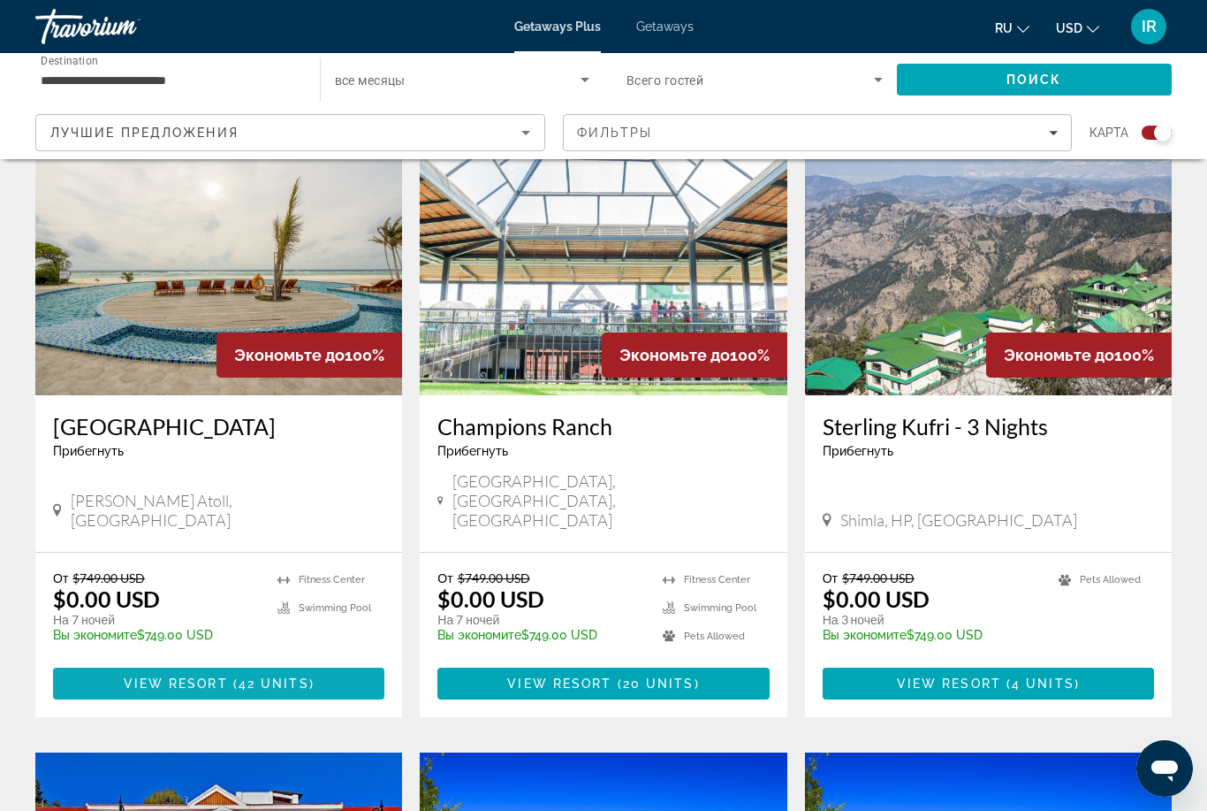
click at [164, 676] on span "View Resort" at bounding box center [176, 683] width 104 height 14
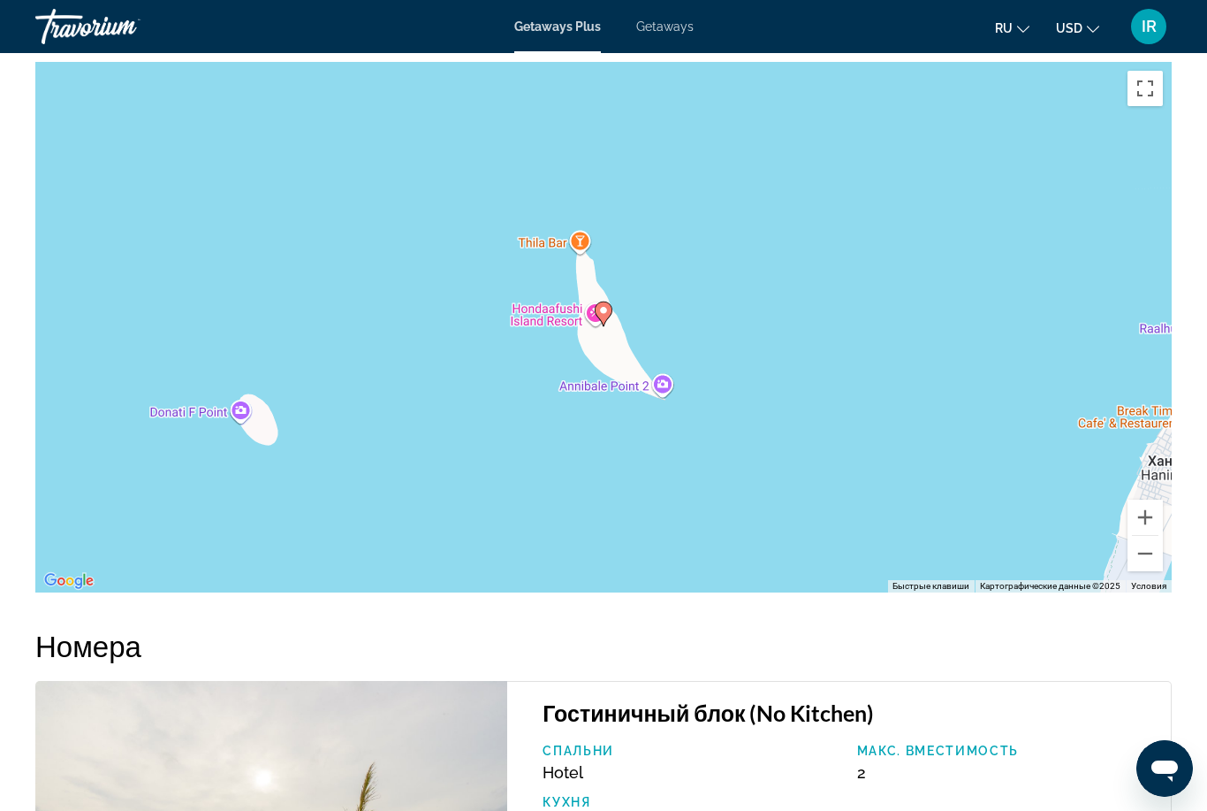
scroll to position [2991, 0]
